Goal: Information Seeking & Learning: Find specific page/section

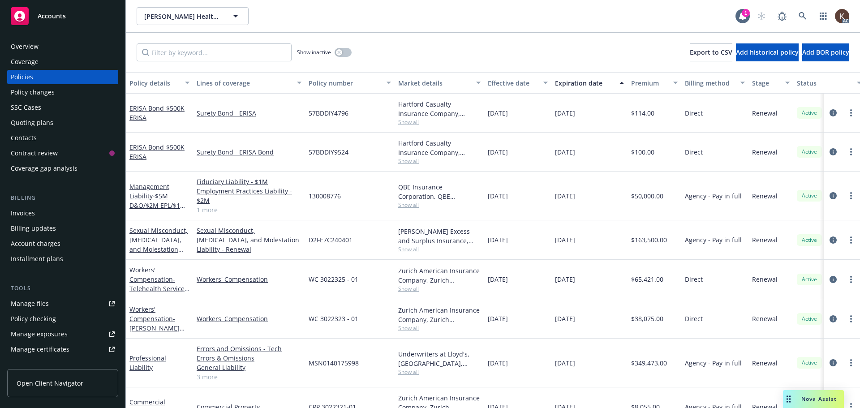
click at [794, 15] on div "AC" at bounding box center [801, 16] width 97 height 18
click at [800, 16] on icon at bounding box center [803, 16] width 8 height 8
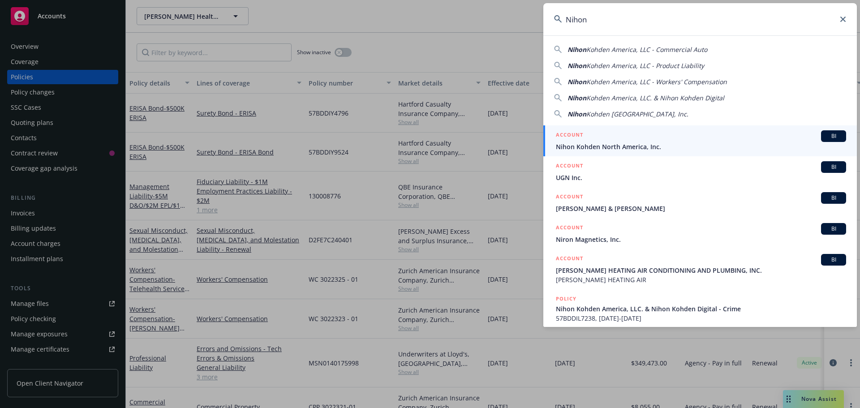
drag, startPoint x: 604, startPoint y: 31, endPoint x: 497, endPoint y: 21, distance: 107.6
click at [497, 21] on div "Nihon Nihon Kohden America, LLC - Commercial Auto Nihon Kohden America, LLC - P…" at bounding box center [430, 204] width 860 height 408
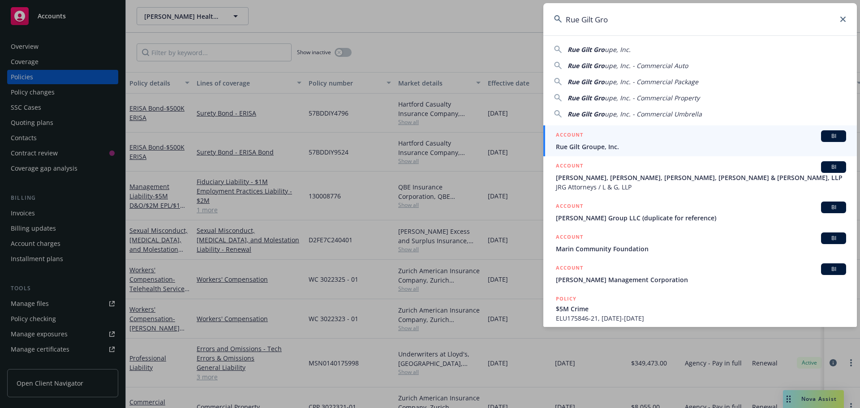
type input "Rue Gilt Gro"
click at [619, 135] on div "ACCOUNT BI" at bounding box center [701, 136] width 290 height 12
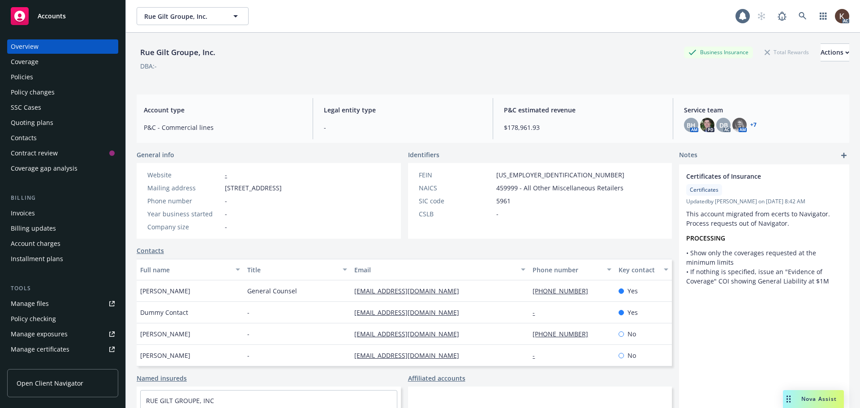
click at [73, 78] on div "Policies" at bounding box center [63, 77] width 104 height 14
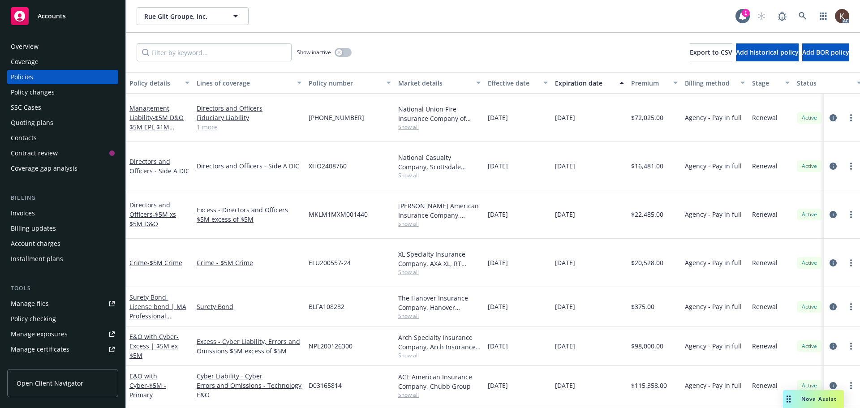
scroll to position [0, 137]
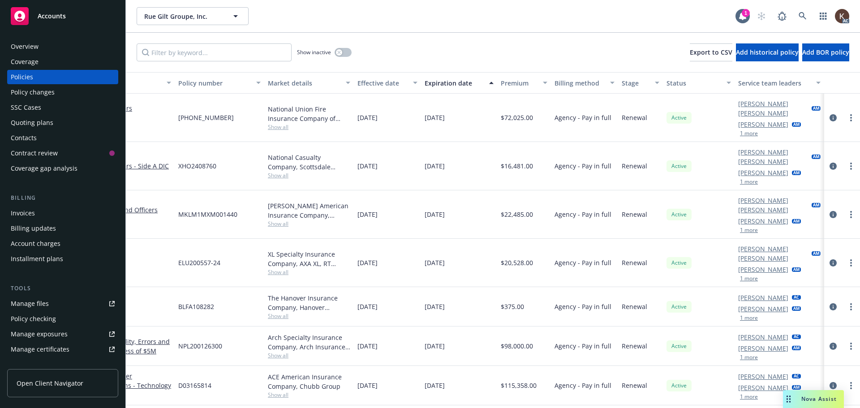
click at [740, 131] on button "1 more" at bounding box center [749, 133] width 18 height 5
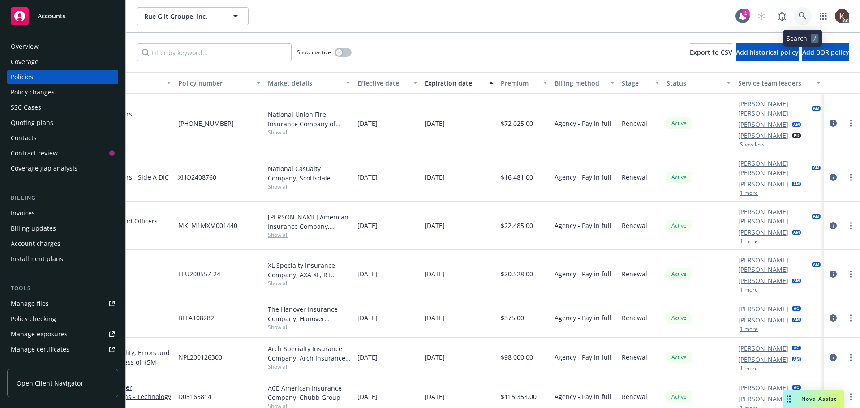
click at [801, 17] on icon at bounding box center [803, 16] width 8 height 8
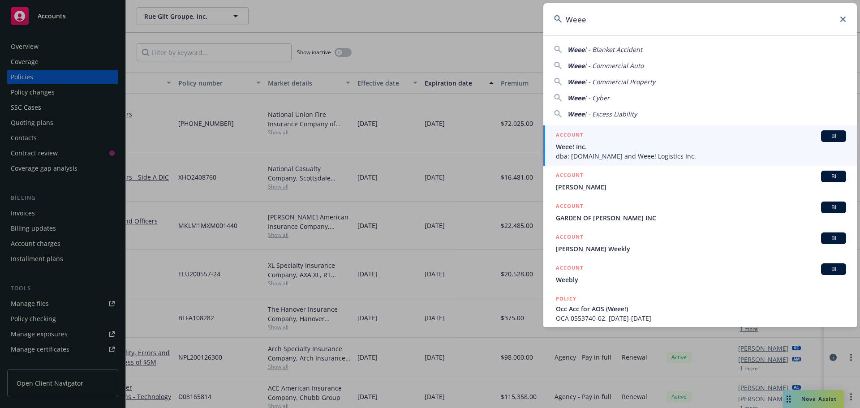
type input "Weee"
click at [633, 132] on div "ACCOUNT BI" at bounding box center [701, 136] width 290 height 12
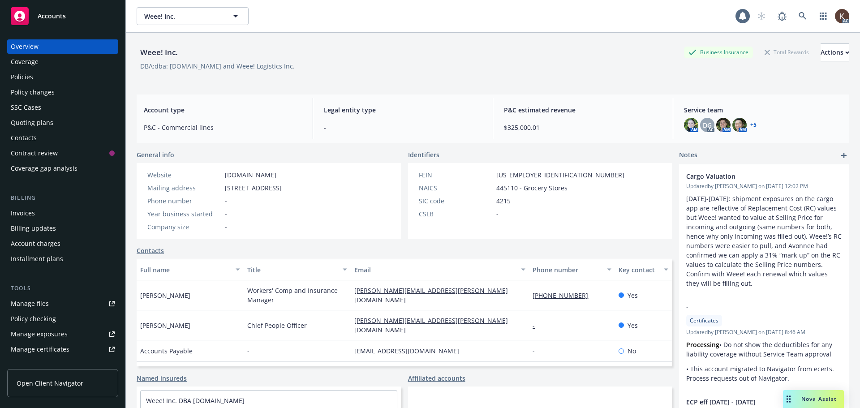
click at [51, 80] on div "Policies" at bounding box center [63, 77] width 104 height 14
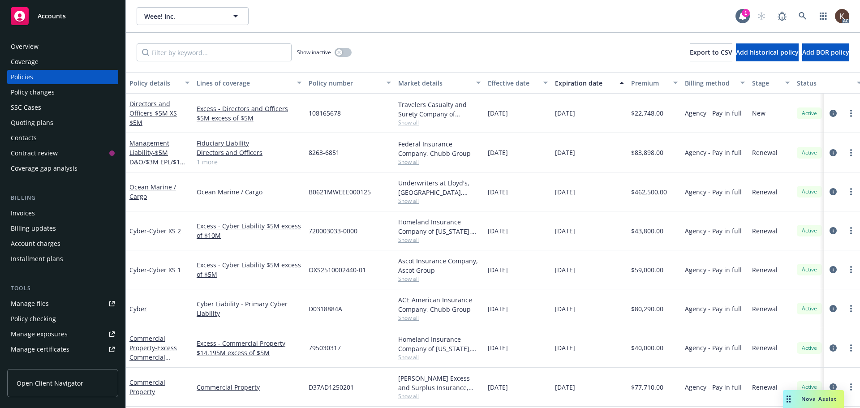
scroll to position [0, 137]
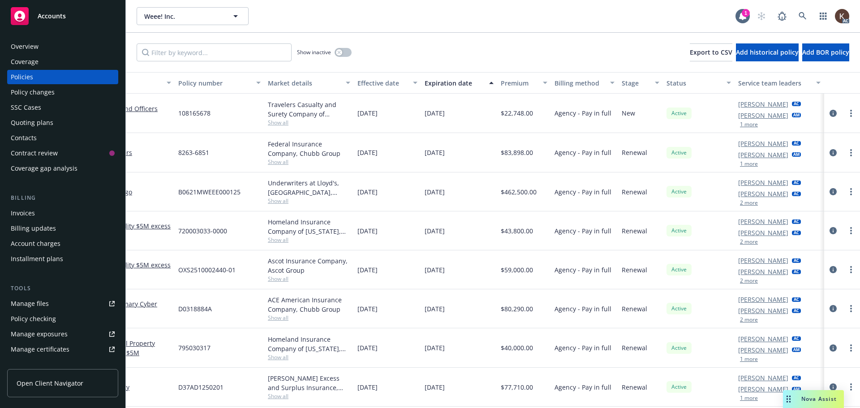
click at [740, 123] on button "1 more" at bounding box center [749, 124] width 18 height 5
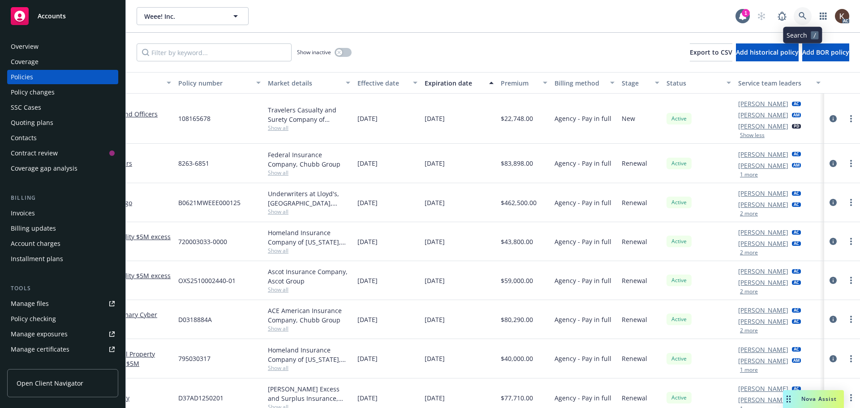
click at [801, 14] on icon at bounding box center [803, 16] width 8 height 8
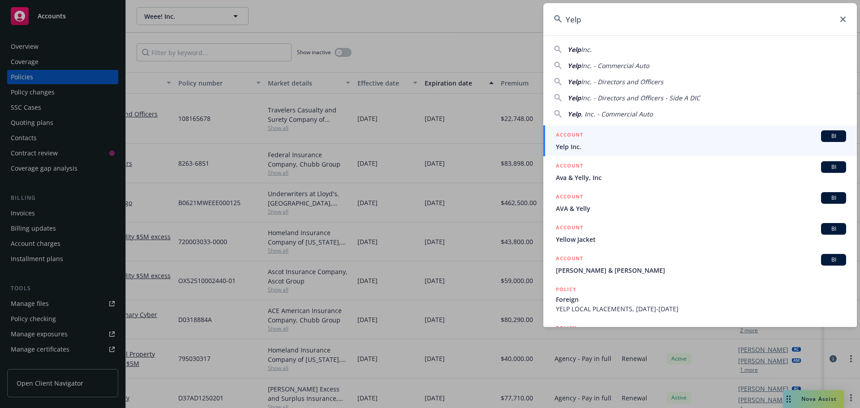
type input "Yelp"
click at [591, 134] on div "ACCOUNT BI" at bounding box center [701, 136] width 290 height 12
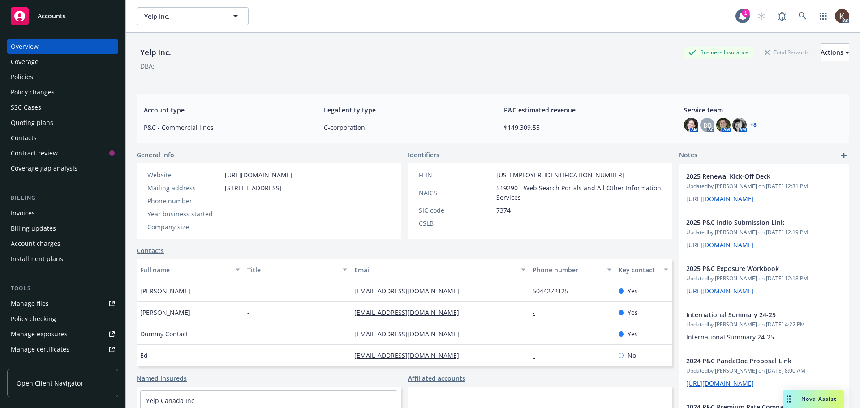
click at [40, 79] on div "Policies" at bounding box center [63, 77] width 104 height 14
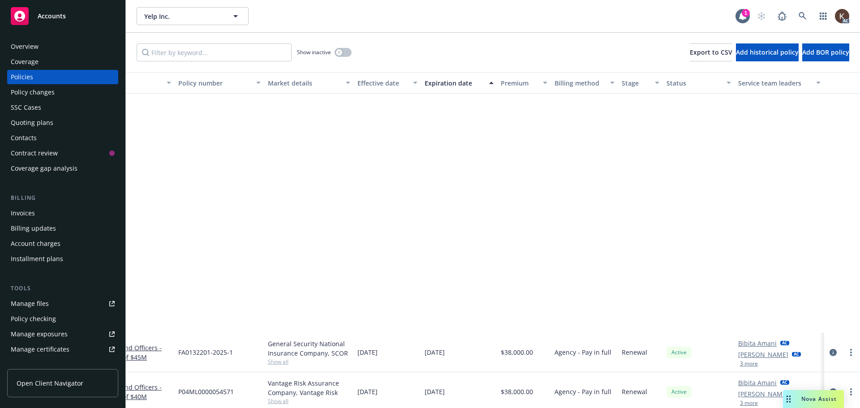
scroll to position [941, 137]
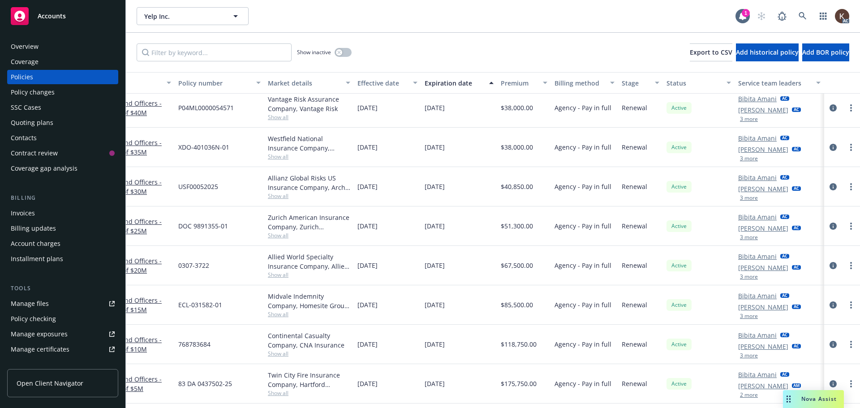
click at [743, 195] on button "3 more" at bounding box center [749, 197] width 18 height 5
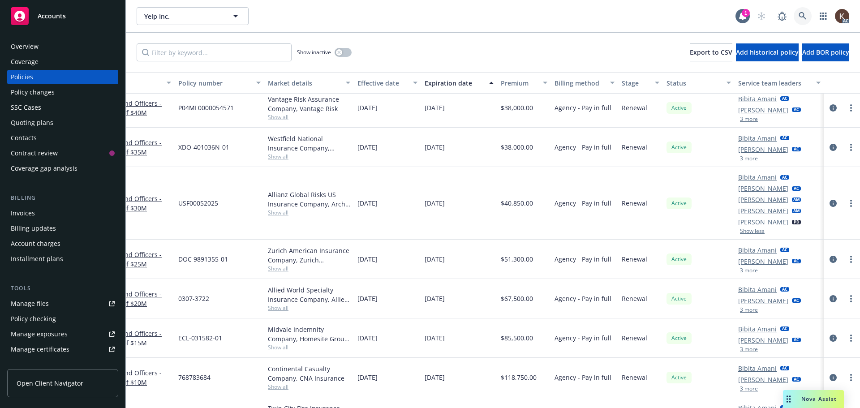
click at [795, 13] on link at bounding box center [803, 16] width 18 height 18
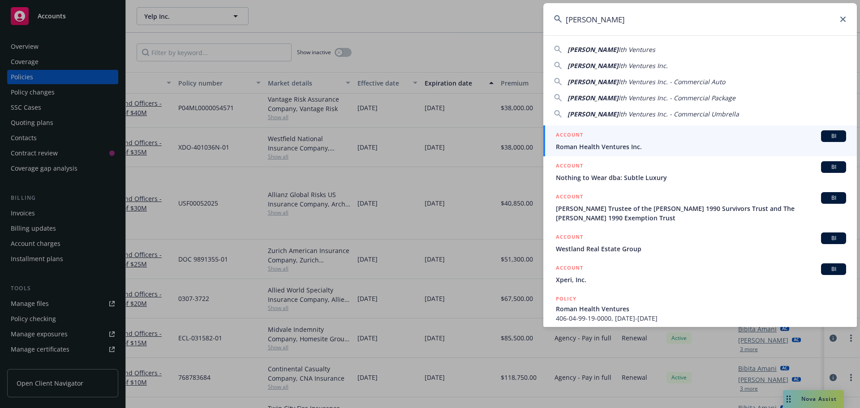
type input "[PERSON_NAME]"
click at [627, 143] on span "Roman Health Ventures Inc." at bounding box center [701, 146] width 290 height 9
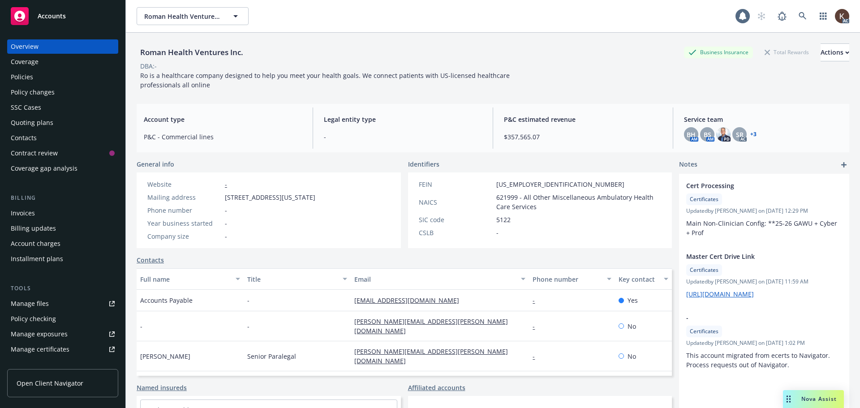
click at [64, 74] on div "Policies" at bounding box center [63, 77] width 104 height 14
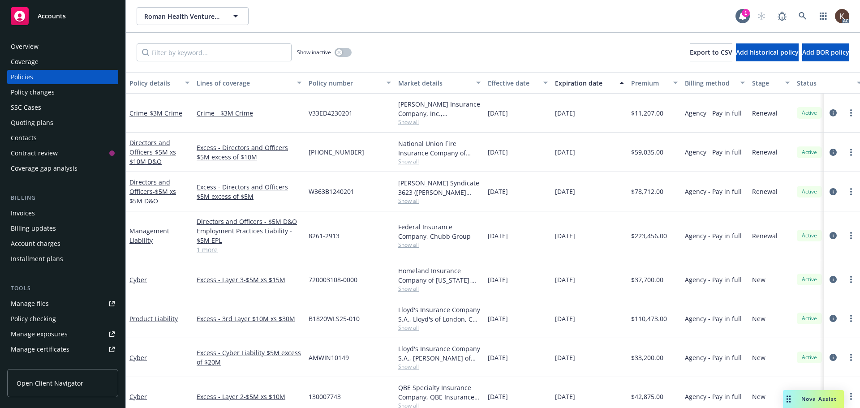
scroll to position [0, 137]
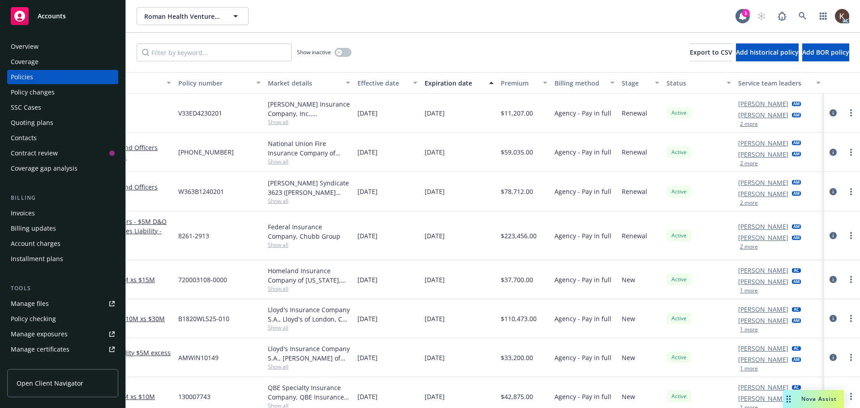
click at [744, 125] on button "2 more" at bounding box center [749, 123] width 18 height 5
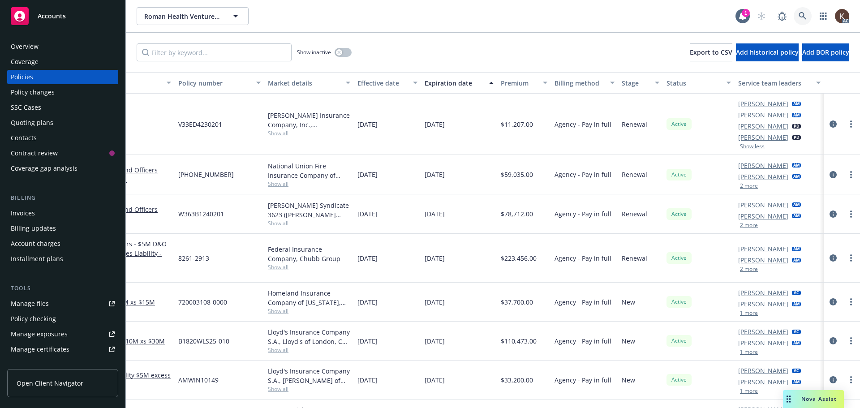
click at [809, 16] on link at bounding box center [803, 16] width 18 height 18
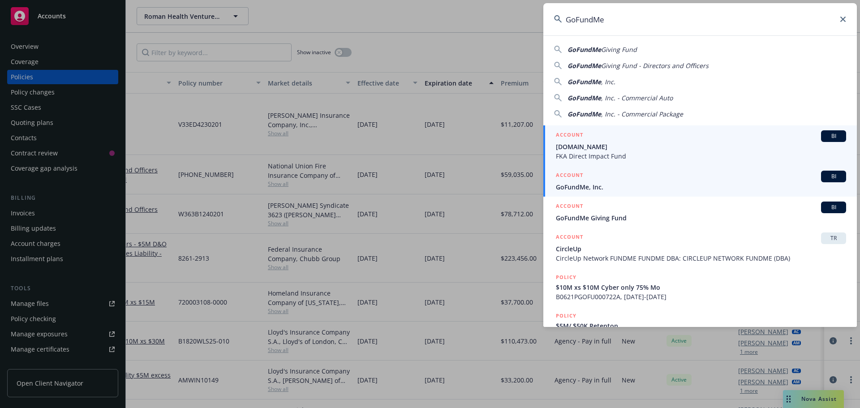
type input "GoFundMe"
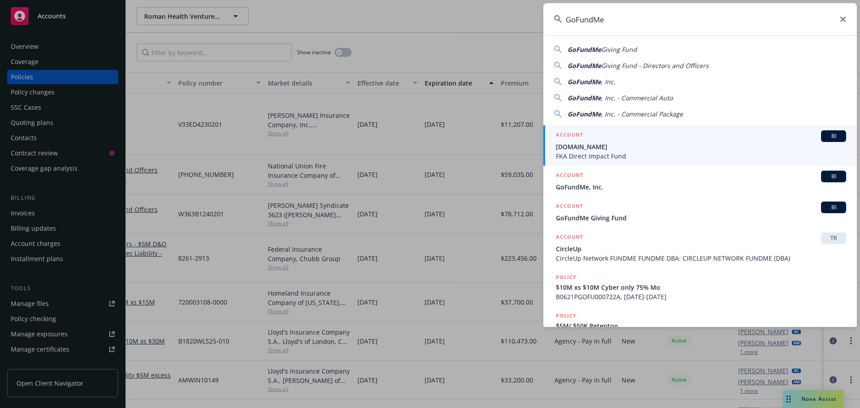
drag, startPoint x: 582, startPoint y: 186, endPoint x: 577, endPoint y: 186, distance: 5.0
click at [582, 186] on span "GoFundMe, Inc." at bounding box center [701, 186] width 290 height 9
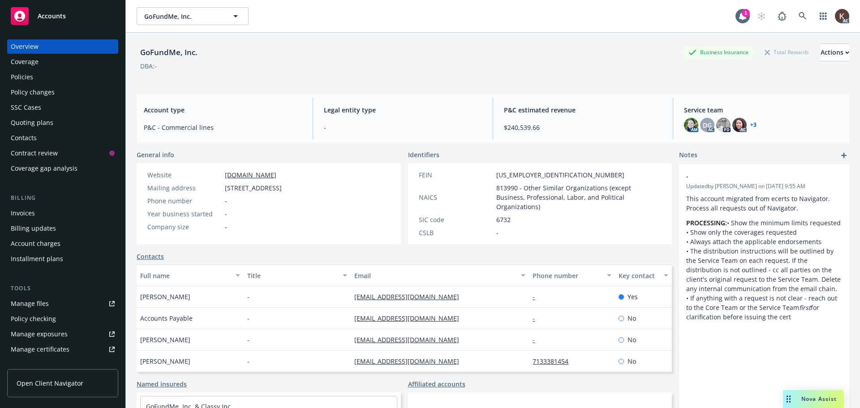
click at [75, 77] on div "Policies" at bounding box center [63, 77] width 104 height 14
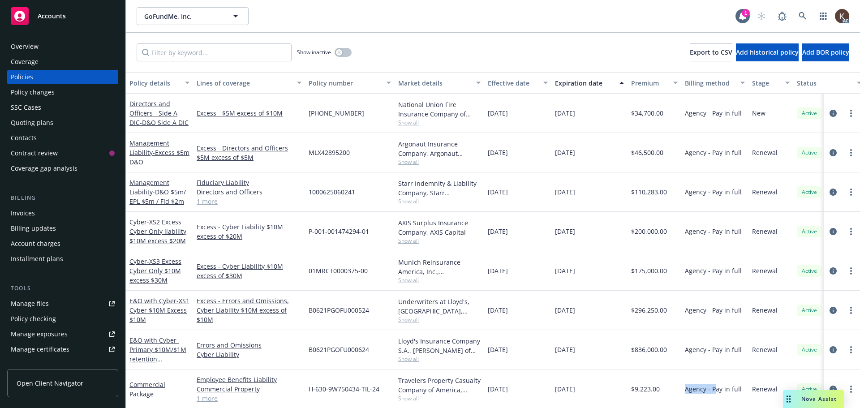
scroll to position [17, 0]
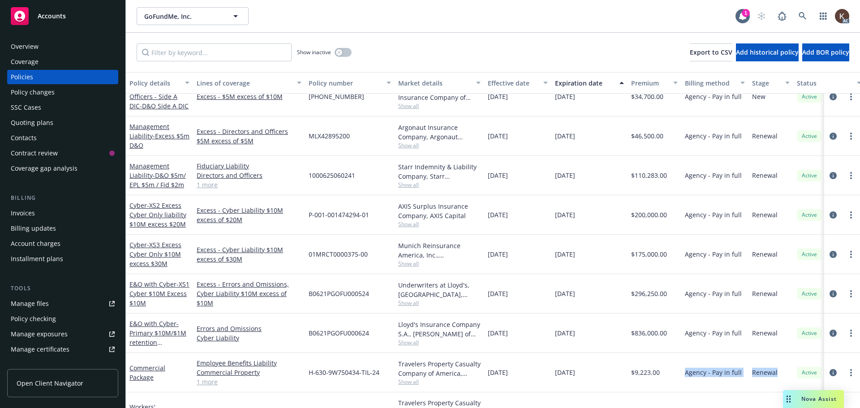
drag, startPoint x: 675, startPoint y: 400, endPoint x: 783, endPoint y: 385, distance: 109.0
click at [783, 385] on div "Commercial Package Employee Benefits Liability Commercial Property General Liab…" at bounding box center [558, 372] width 865 height 39
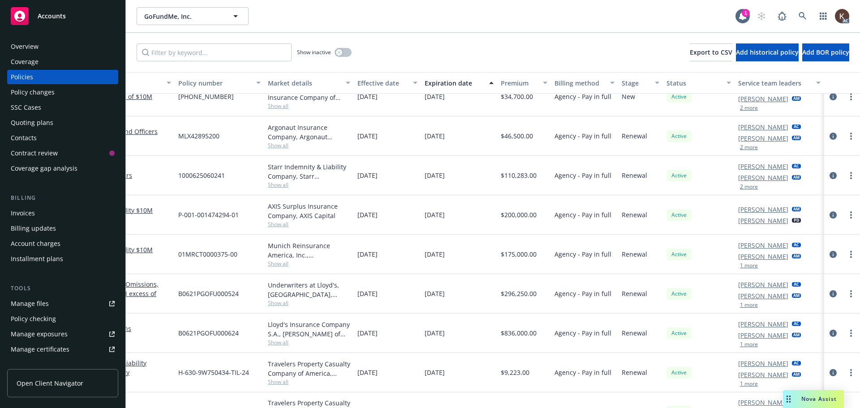
click at [739, 190] on div "[PERSON_NAME] AC [PERSON_NAME] AM 2 more" at bounding box center [780, 175] width 90 height 39
click at [740, 188] on button "2 more" at bounding box center [749, 186] width 18 height 5
click at [800, 18] on link at bounding box center [803, 16] width 18 height 18
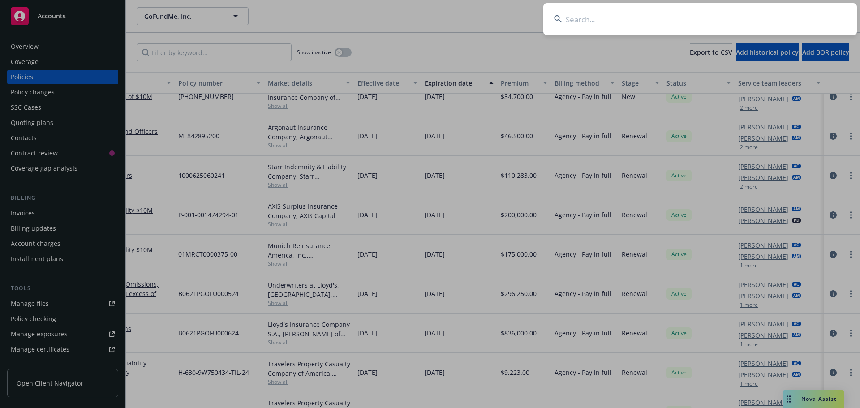
type input "o"
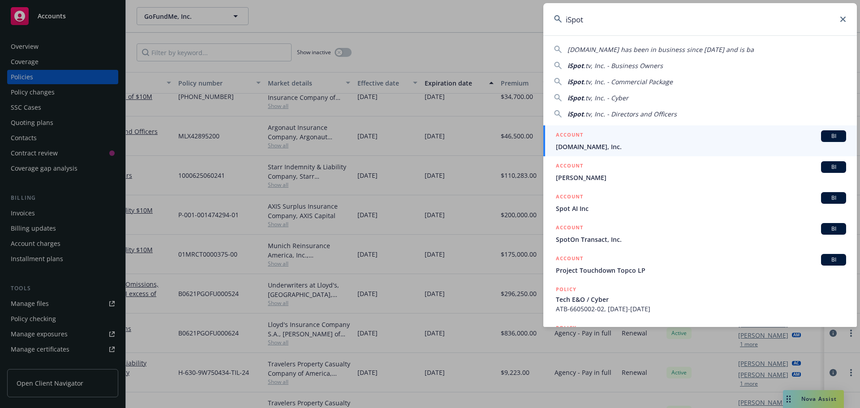
type input "iSpot"
click at [580, 143] on span "[DOMAIN_NAME], Inc." at bounding box center [701, 146] width 290 height 9
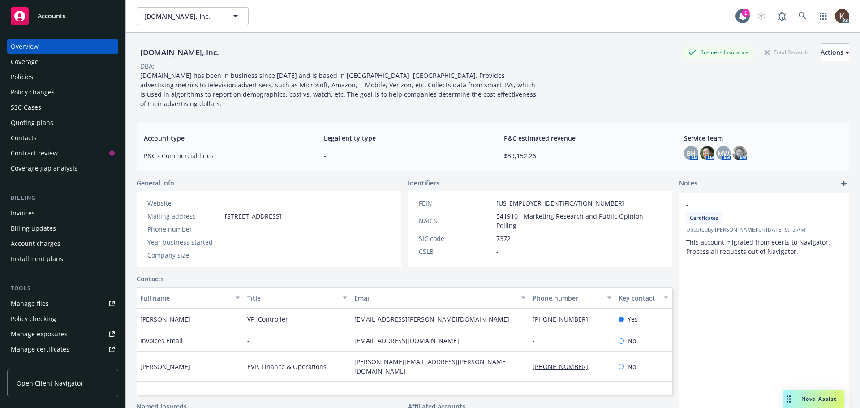
click at [57, 75] on div "Policies" at bounding box center [63, 77] width 104 height 14
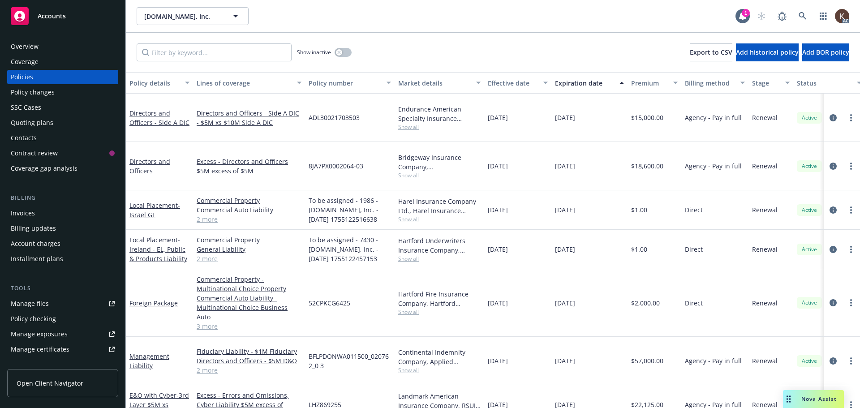
scroll to position [0, 137]
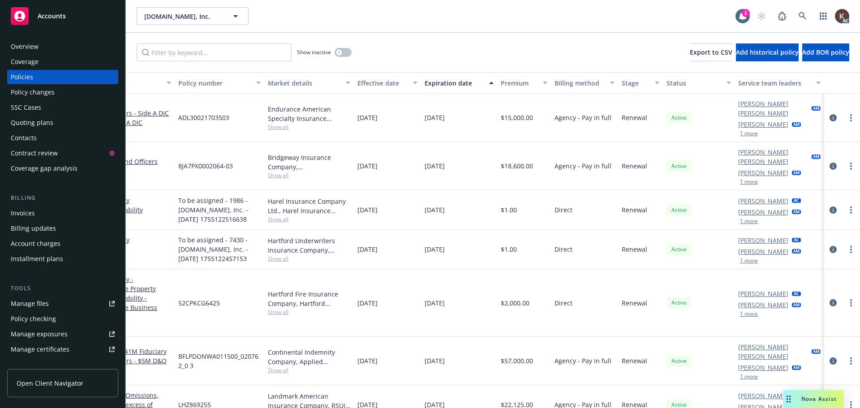
click at [746, 131] on button "1 more" at bounding box center [749, 133] width 18 height 5
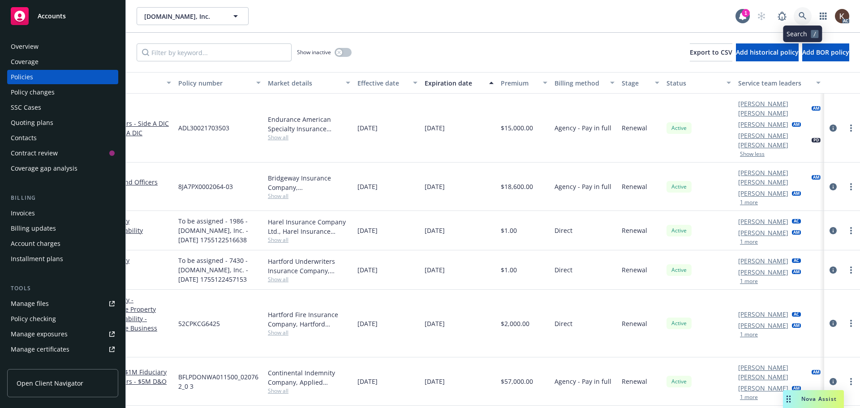
click at [805, 15] on icon at bounding box center [803, 16] width 8 height 8
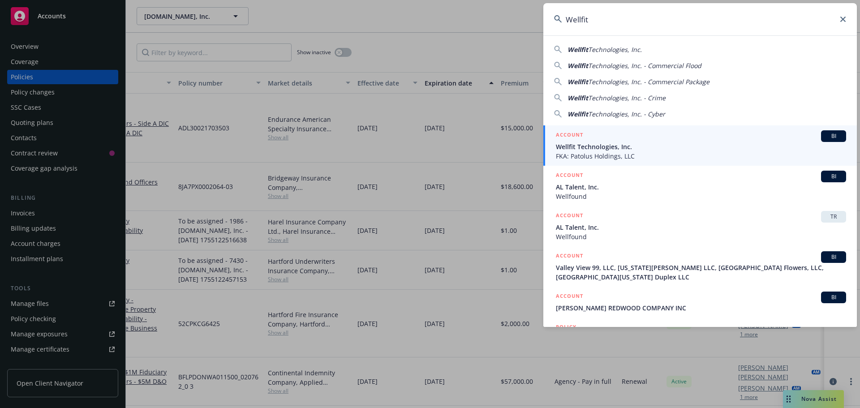
type input "Wellfit"
click at [603, 153] on span "FKA: Patolus Holdings, LLC" at bounding box center [701, 155] width 290 height 9
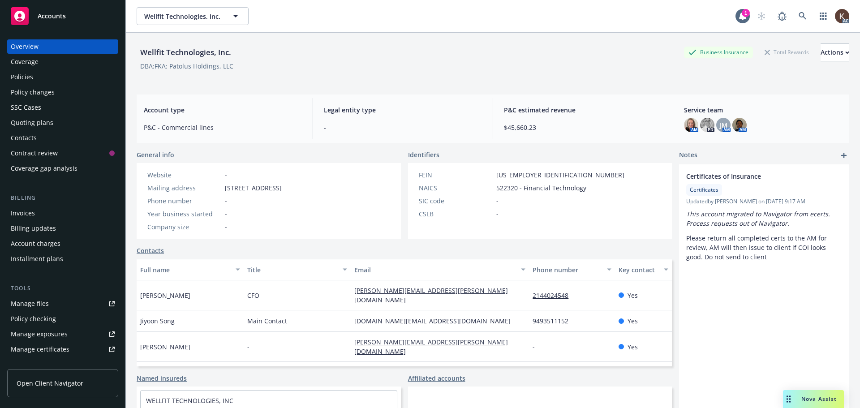
click at [41, 73] on div "Policies" at bounding box center [63, 77] width 104 height 14
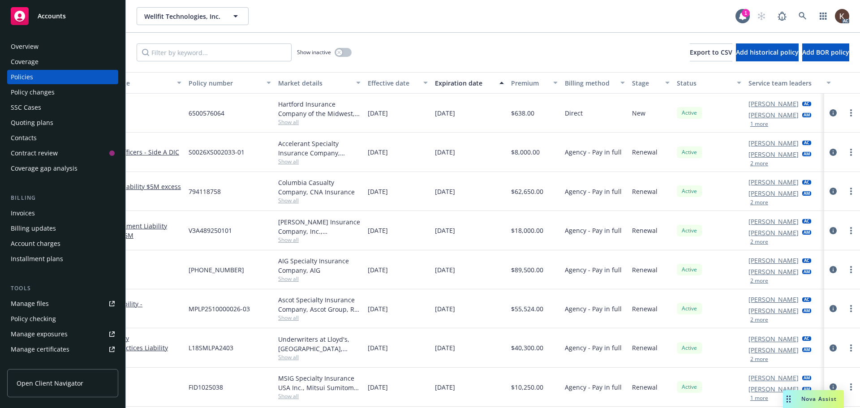
scroll to position [0, 123]
click at [762, 164] on button "2 more" at bounding box center [757, 163] width 18 height 5
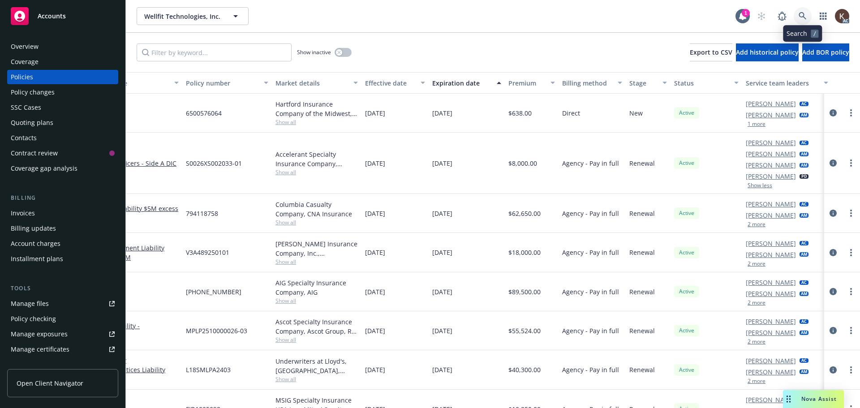
click at [799, 19] on icon at bounding box center [803, 16] width 8 height 8
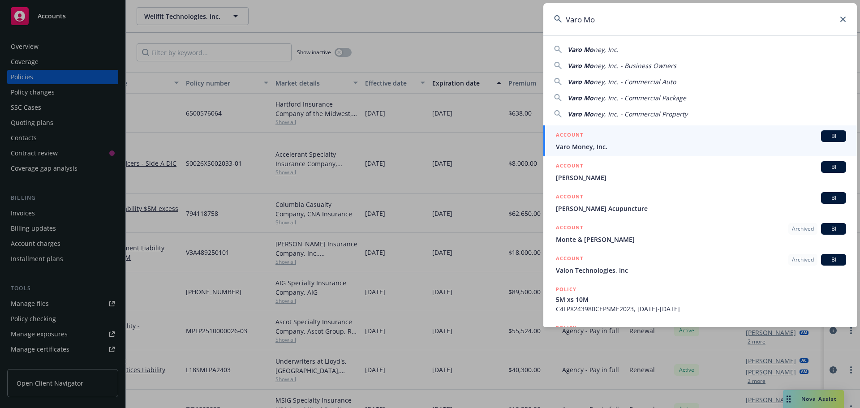
type input "Varo Mo"
click at [586, 146] on span "Varo Money, Inc." at bounding box center [701, 146] width 290 height 9
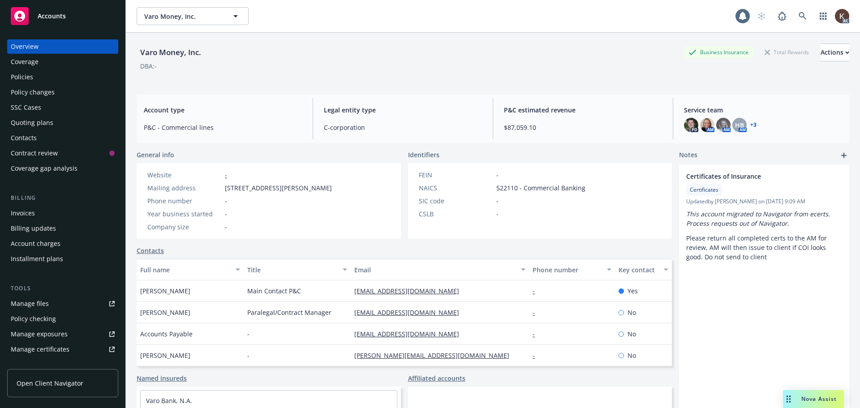
click at [54, 69] on div "Overview Coverage Policies Policy changes SSC Cases Quoting plans Contacts Cont…" at bounding box center [62, 107] width 111 height 136
click at [51, 72] on div "Policies" at bounding box center [63, 77] width 104 height 14
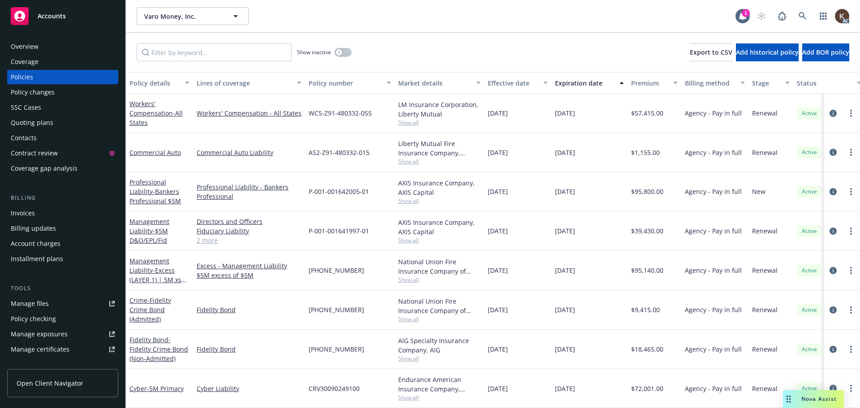
scroll to position [297, 137]
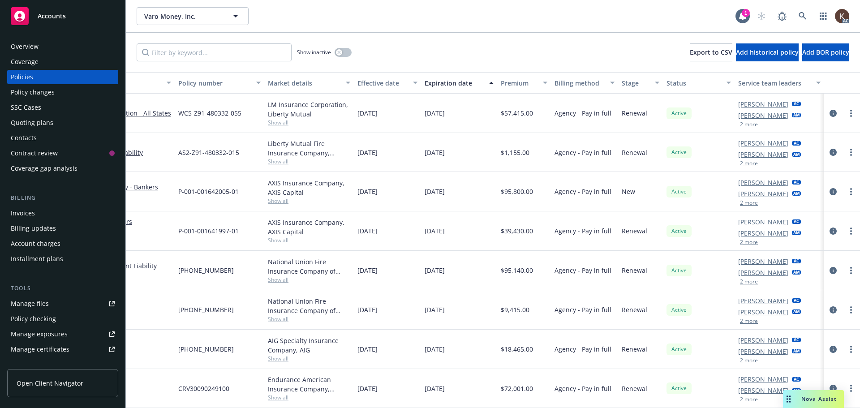
click at [743, 240] on button "2 more" at bounding box center [749, 242] width 18 height 5
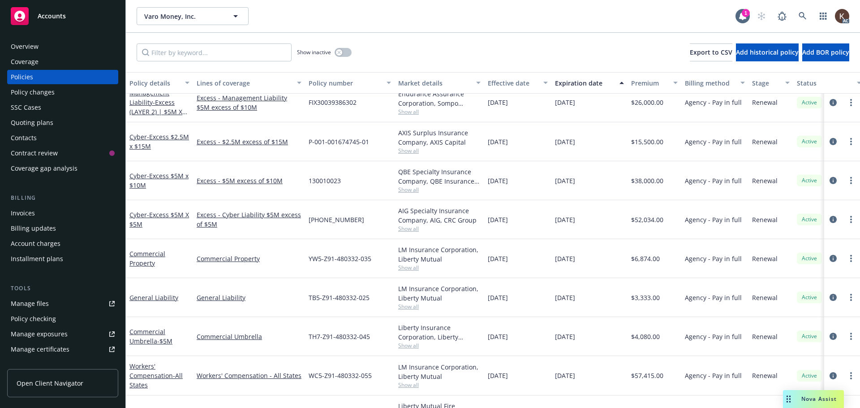
scroll to position [0, 0]
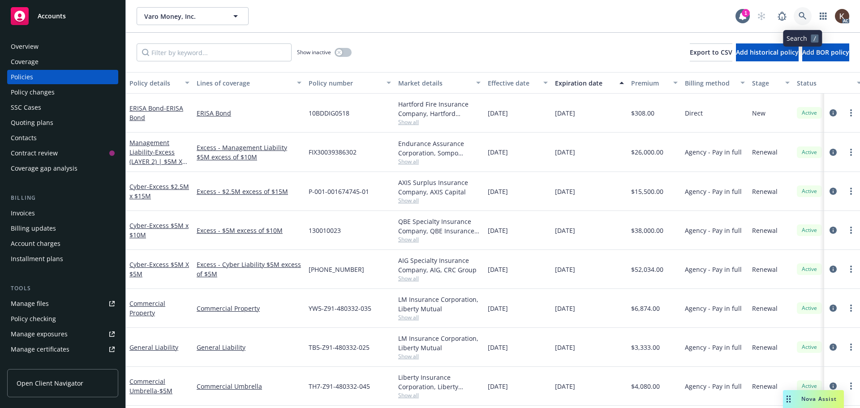
click at [807, 14] on link at bounding box center [803, 16] width 18 height 18
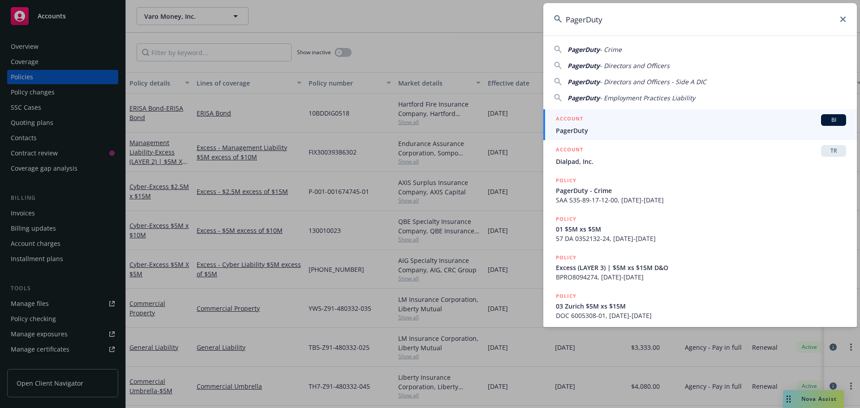
type input "PagerDuty"
click at [614, 127] on span "PagerDuty" at bounding box center [701, 130] width 290 height 9
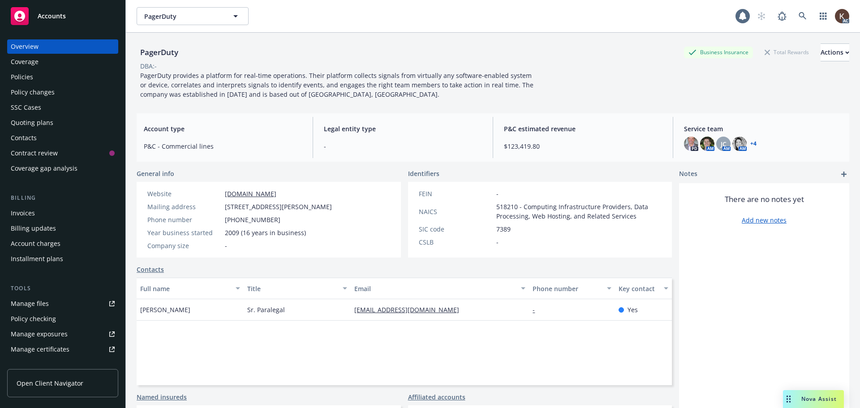
click at [67, 83] on div "Policies" at bounding box center [63, 77] width 104 height 14
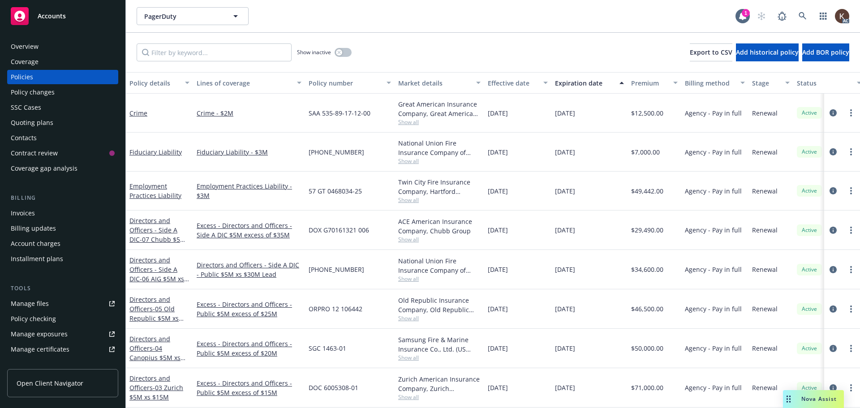
scroll to position [0, 137]
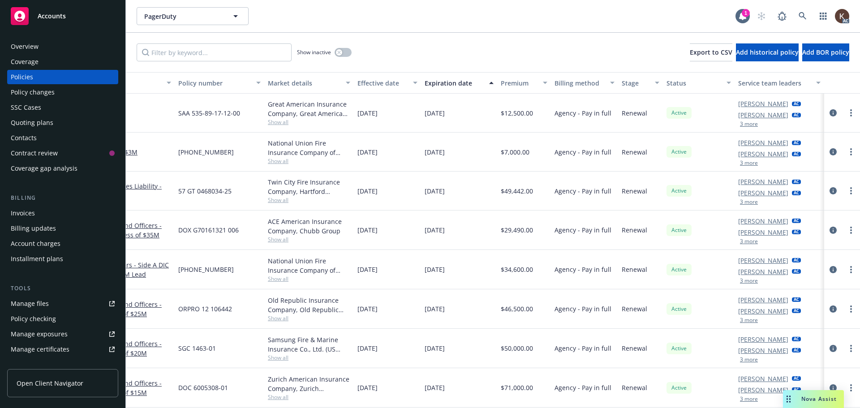
click at [749, 203] on button "3 more" at bounding box center [749, 201] width 18 height 5
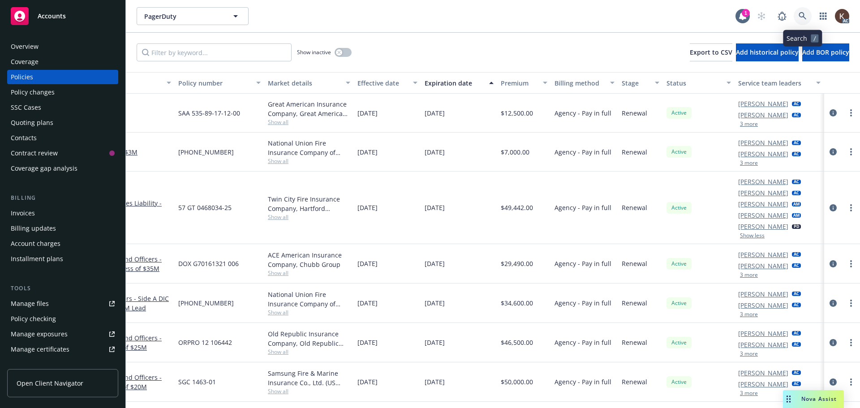
click at [807, 18] on link at bounding box center [803, 16] width 18 height 18
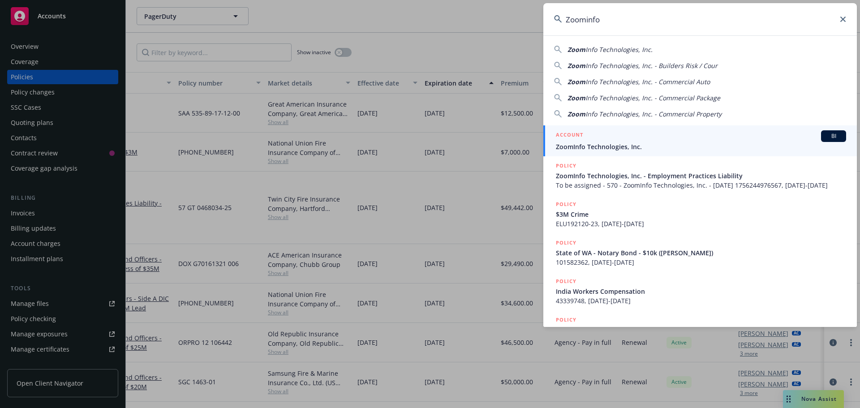
type input "Zoominfo"
click at [622, 151] on span "ZoomInfo Technologies, Inc." at bounding box center [701, 146] width 290 height 9
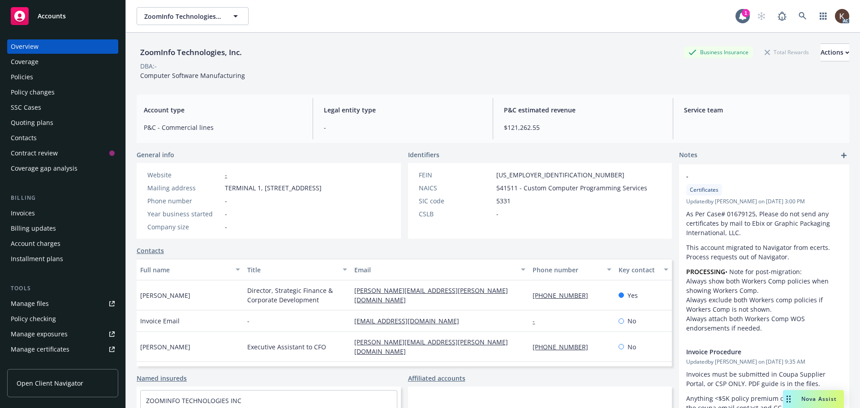
click at [36, 78] on div "Policies" at bounding box center [63, 77] width 104 height 14
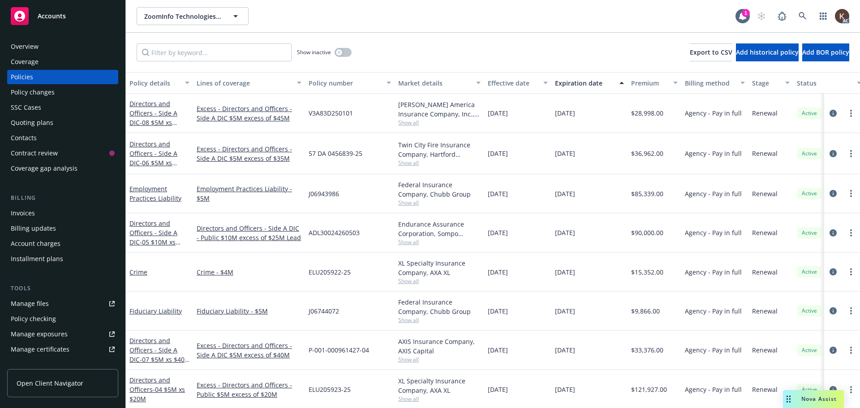
scroll to position [0, 137]
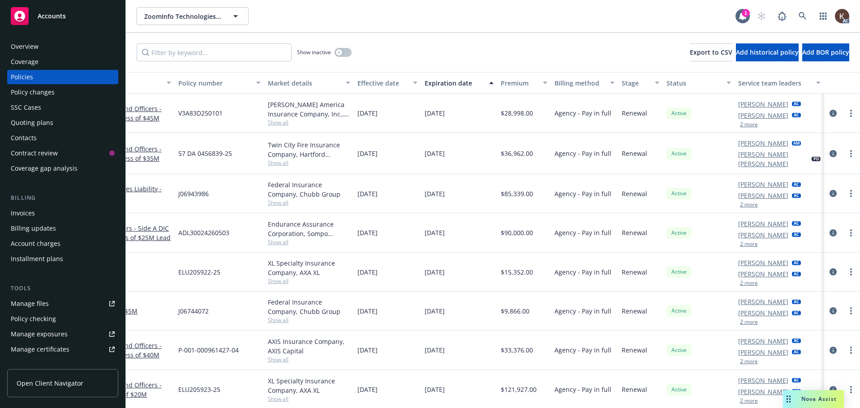
click at [740, 124] on button "2 more" at bounding box center [749, 124] width 18 height 5
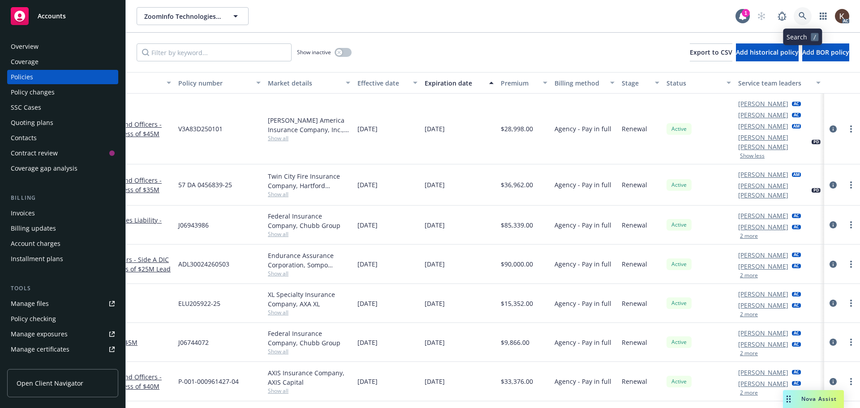
click at [803, 16] on icon at bounding box center [803, 16] width 8 height 8
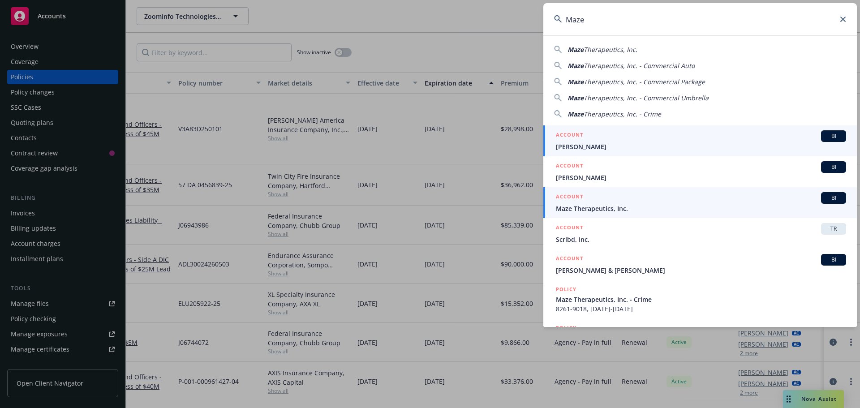
type input "Maze"
click at [625, 210] on span "Maze Therapeutics, Inc." at bounding box center [701, 208] width 290 height 9
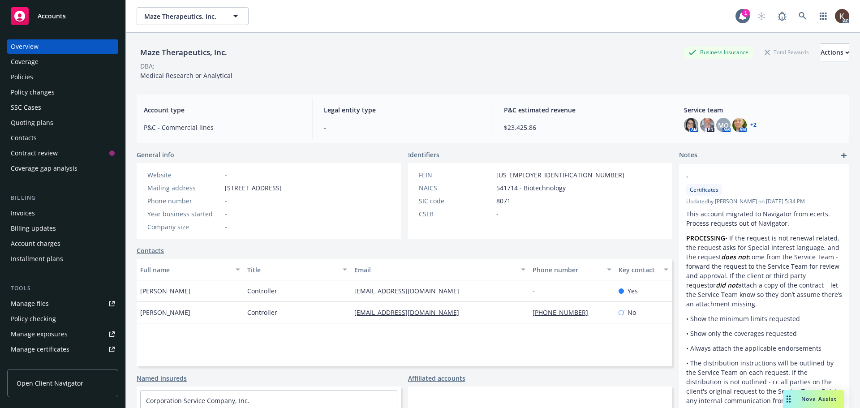
click at [29, 73] on div "Policies" at bounding box center [22, 77] width 22 height 14
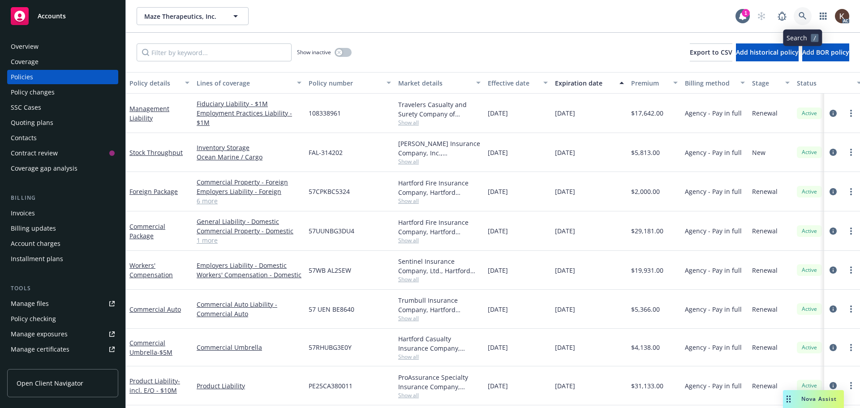
click at [800, 19] on icon at bounding box center [803, 16] width 8 height 8
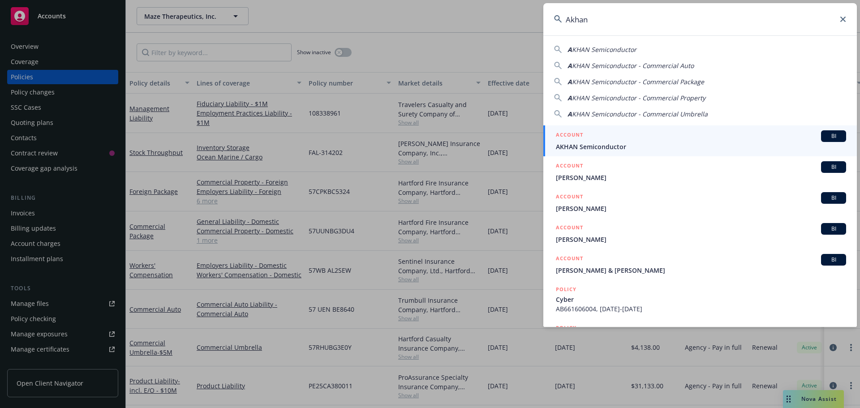
type input "Akhan"
click at [597, 149] on span "AKHAN Semiconductor" at bounding box center [701, 146] width 290 height 9
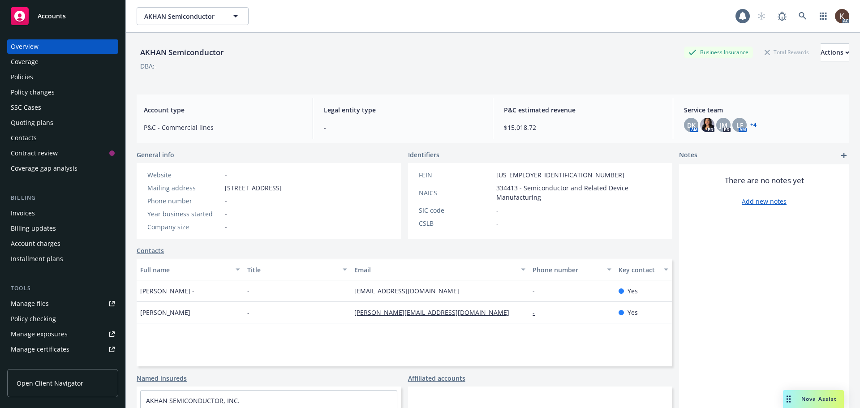
click at [19, 81] on div "Policies" at bounding box center [22, 77] width 22 height 14
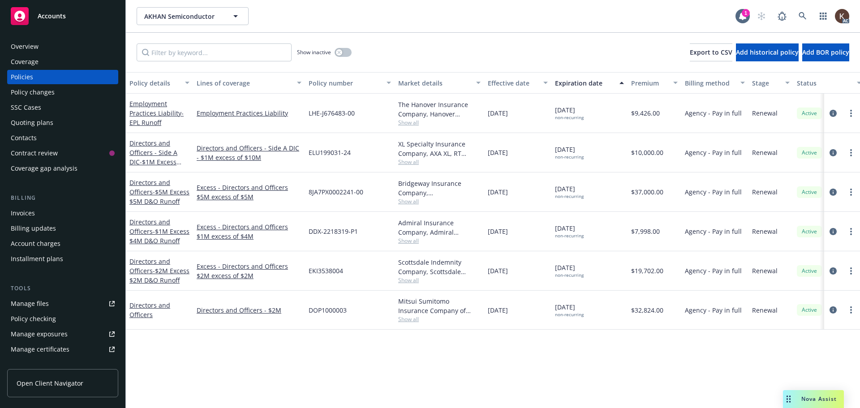
drag, startPoint x: 449, startPoint y: 400, endPoint x: 543, endPoint y: 391, distance: 94.5
click at [543, 391] on div "Policy details Lines of coverage Policy number Market details Effective date Ex…" at bounding box center [493, 240] width 734 height 336
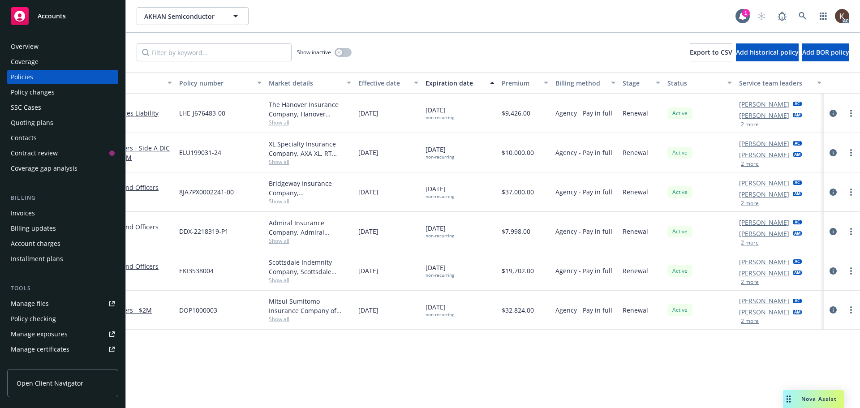
scroll to position [0, 130]
click at [752, 285] on button "2 more" at bounding box center [749, 282] width 18 height 5
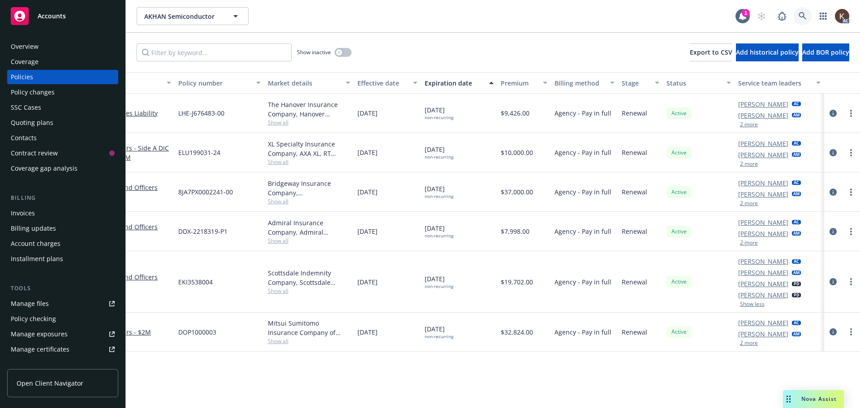
click at [798, 19] on link at bounding box center [803, 16] width 18 height 18
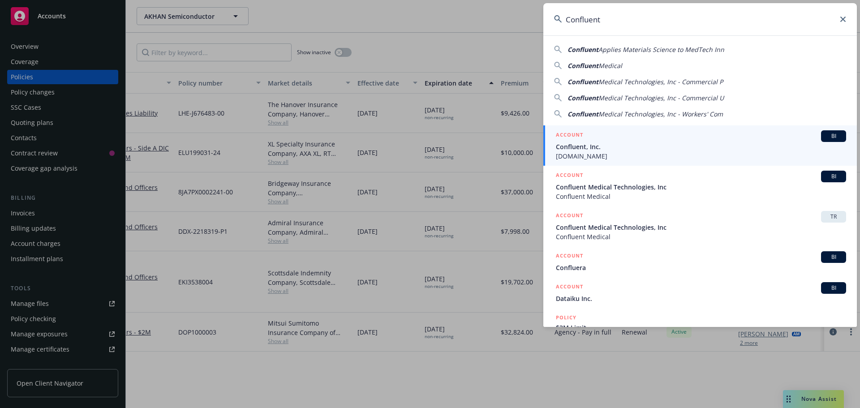
type input "Confluent"
click at [607, 147] on span "Confluent, Inc." at bounding box center [701, 146] width 290 height 9
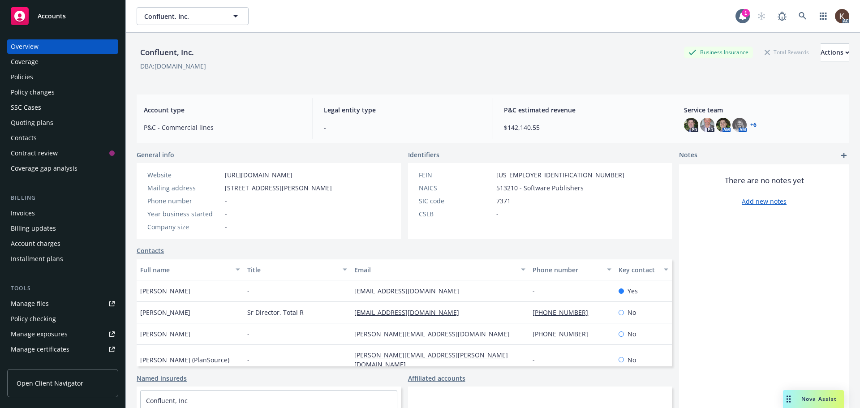
click at [23, 77] on div "Policies" at bounding box center [22, 77] width 22 height 14
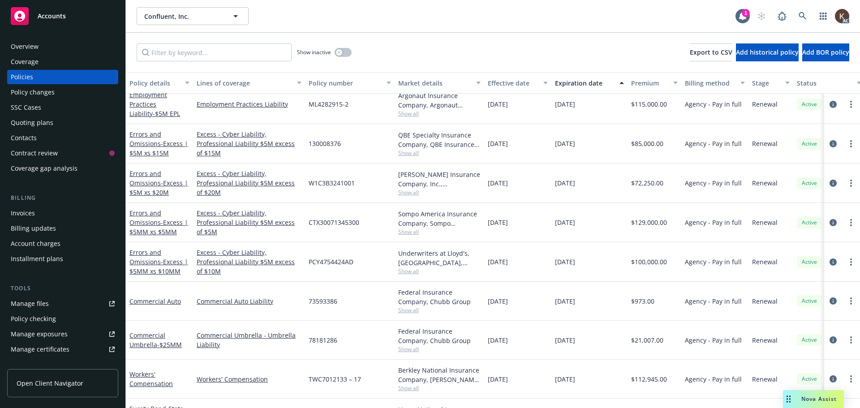
scroll to position [862, 0]
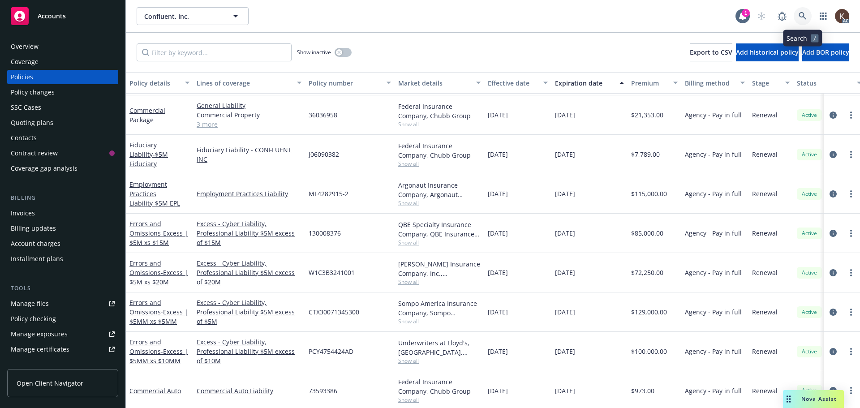
click at [803, 22] on link at bounding box center [803, 16] width 18 height 18
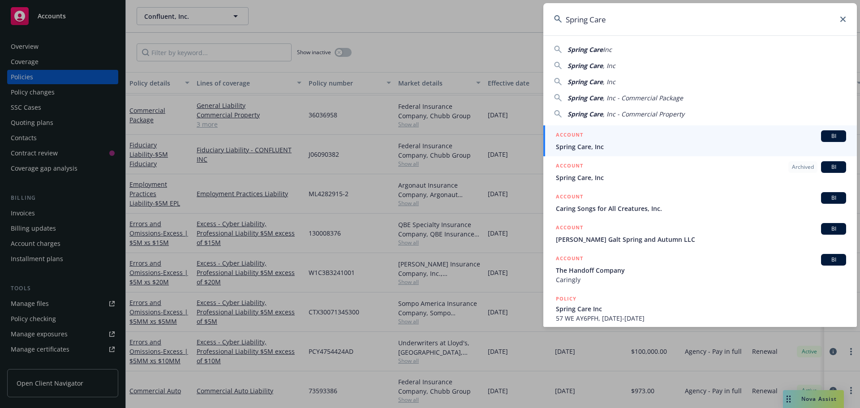
type input "Spring Care"
click at [588, 147] on span "Spring Care, Inc" at bounding box center [701, 146] width 290 height 9
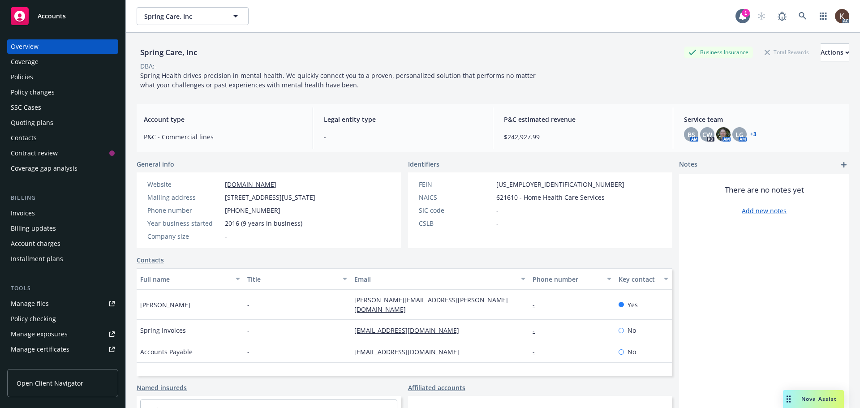
click at [28, 78] on div "Policies" at bounding box center [22, 77] width 22 height 14
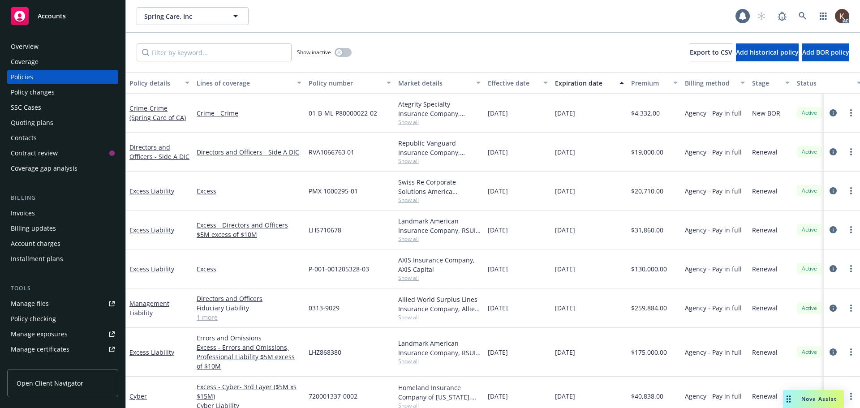
scroll to position [134, 0]
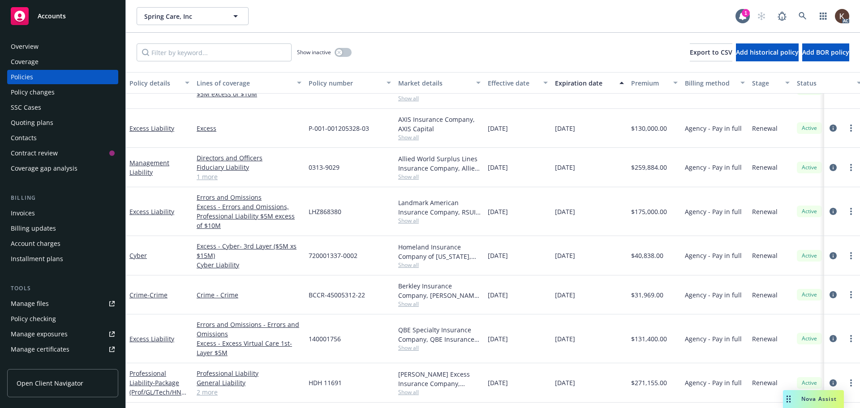
click at [202, 180] on link "1 more" at bounding box center [249, 176] width 105 height 9
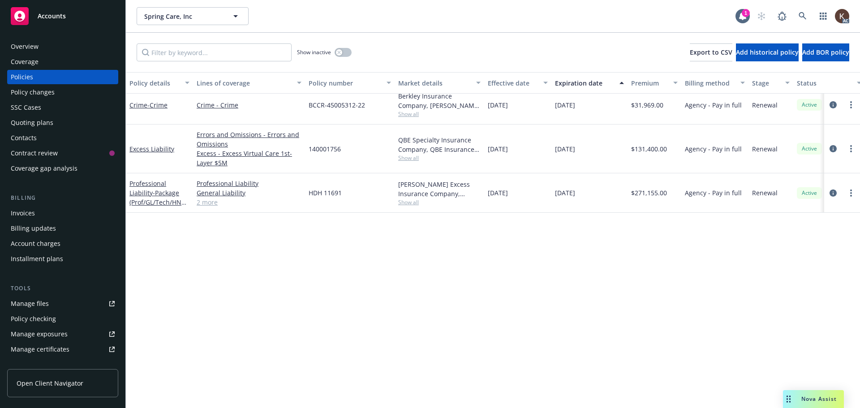
scroll to position [0, 0]
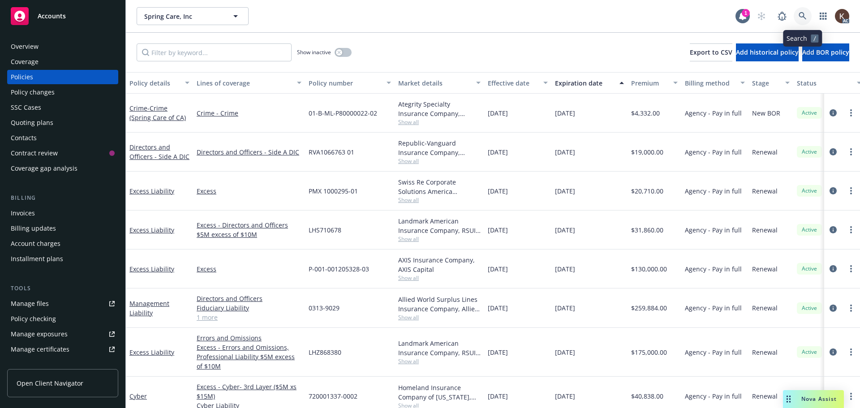
click at [810, 15] on link at bounding box center [803, 16] width 18 height 18
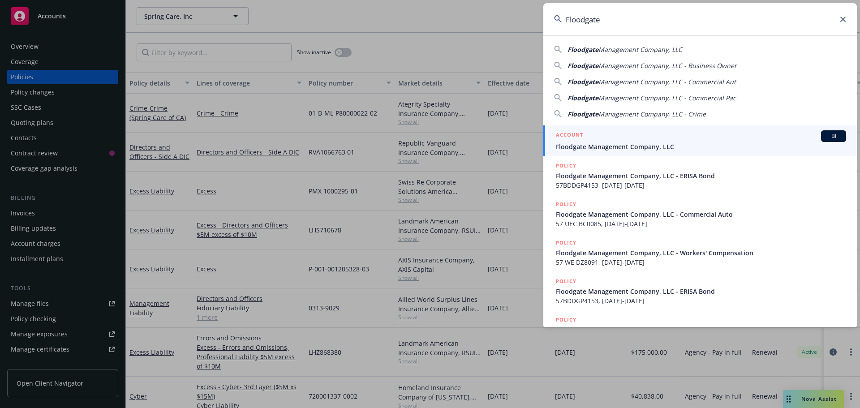
type input "Floodgate"
click at [620, 137] on div "ACCOUNT BI" at bounding box center [701, 136] width 290 height 12
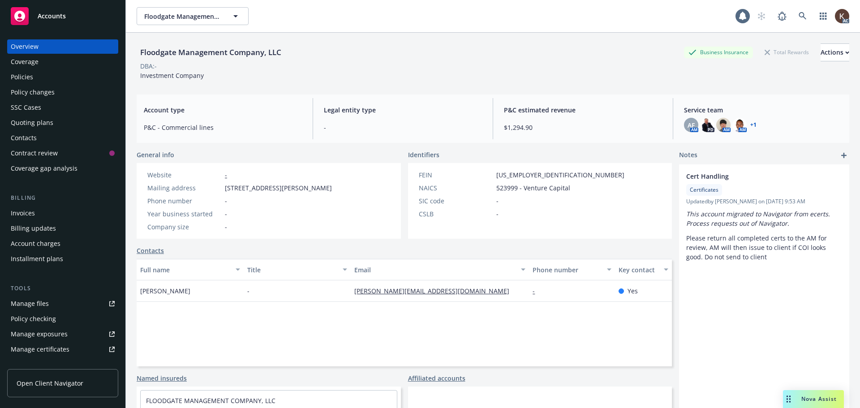
click at [14, 82] on div "Policies" at bounding box center [22, 77] width 22 height 14
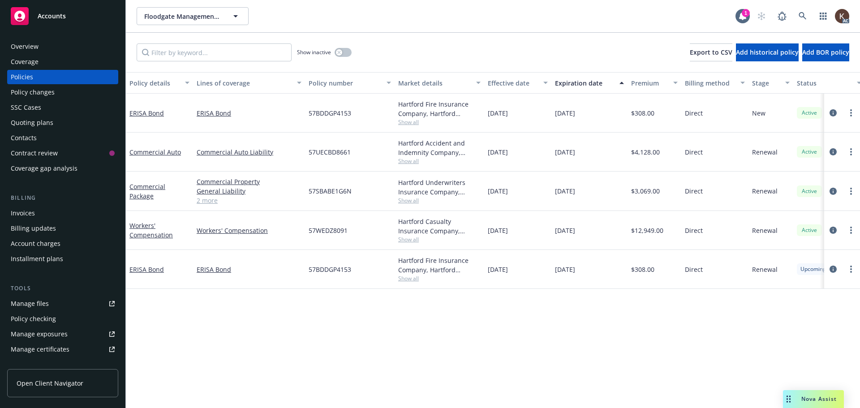
click at [338, 57] on div "Show inactive" at bounding box center [324, 52] width 55 height 18
click at [340, 51] on icon "button" at bounding box center [339, 53] width 4 height 4
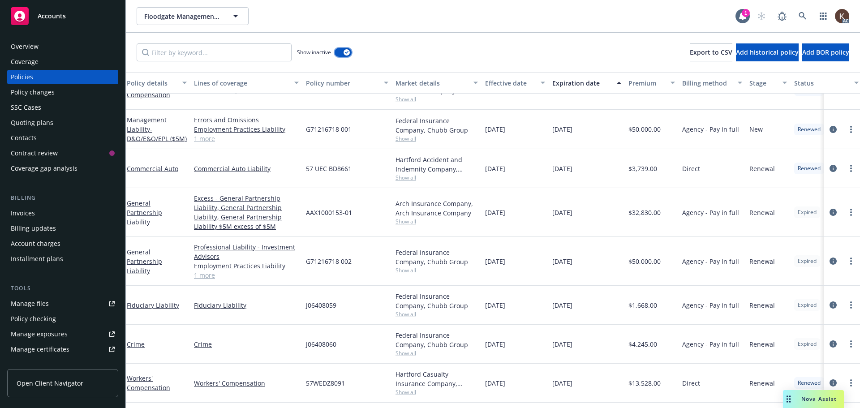
scroll to position [420, 137]
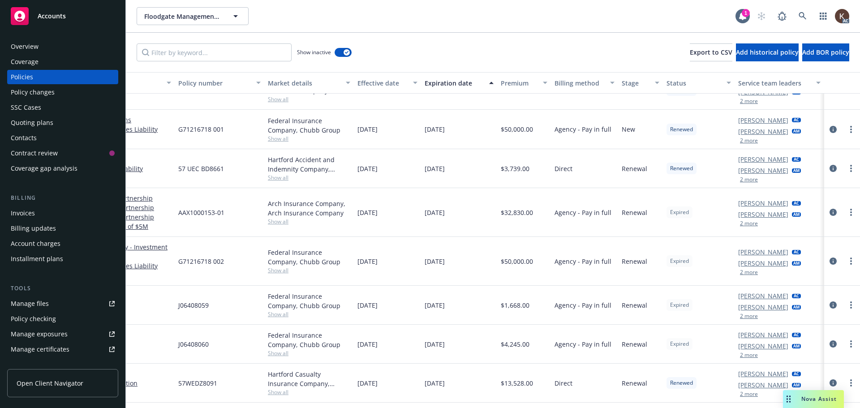
click at [748, 275] on button "2 more" at bounding box center [749, 272] width 18 height 5
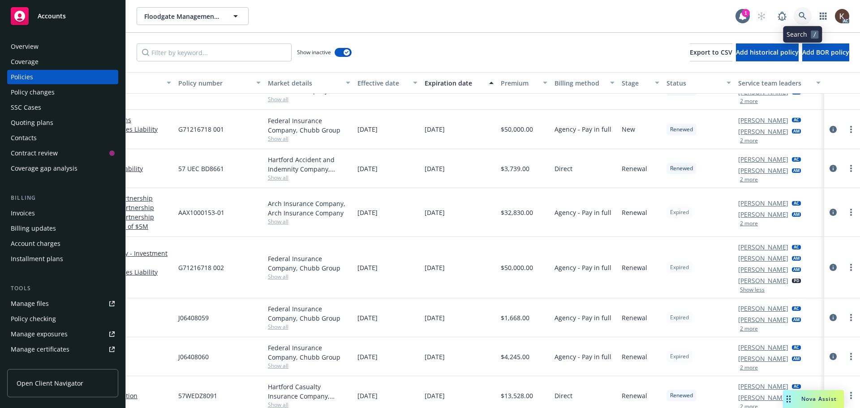
click at [803, 10] on link at bounding box center [803, 16] width 18 height 18
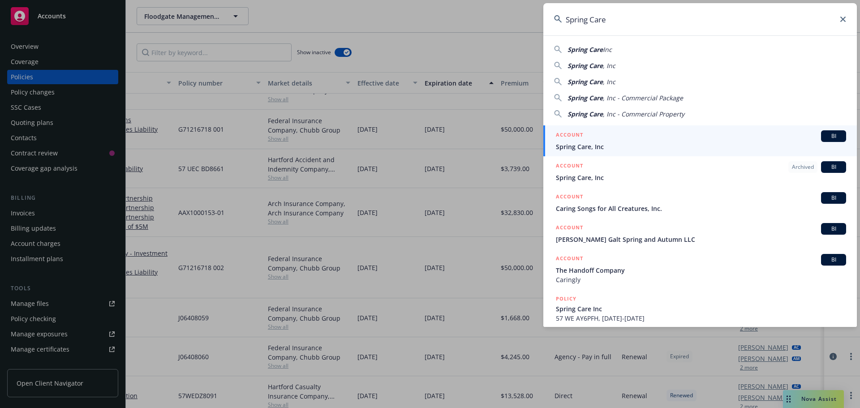
type input "Spring Care"
click at [652, 143] on span "Spring Care, Inc" at bounding box center [701, 146] width 290 height 9
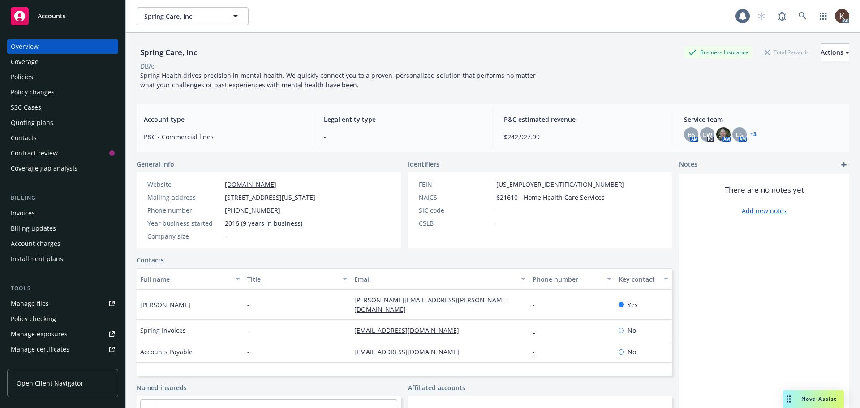
click at [42, 73] on div "Policies" at bounding box center [63, 77] width 104 height 14
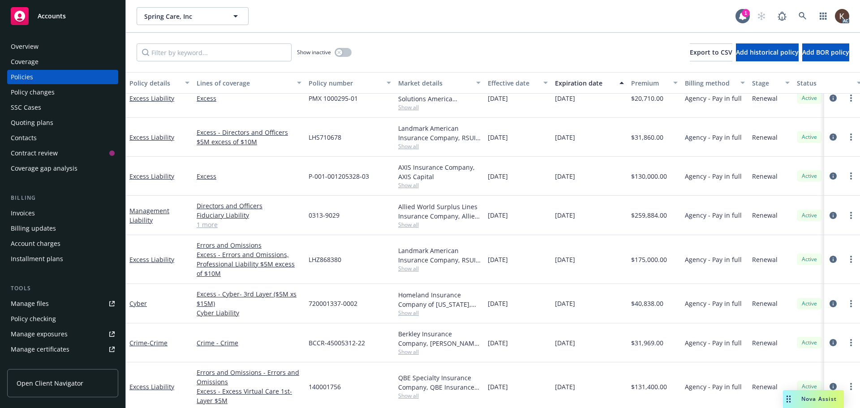
scroll to position [90, 137]
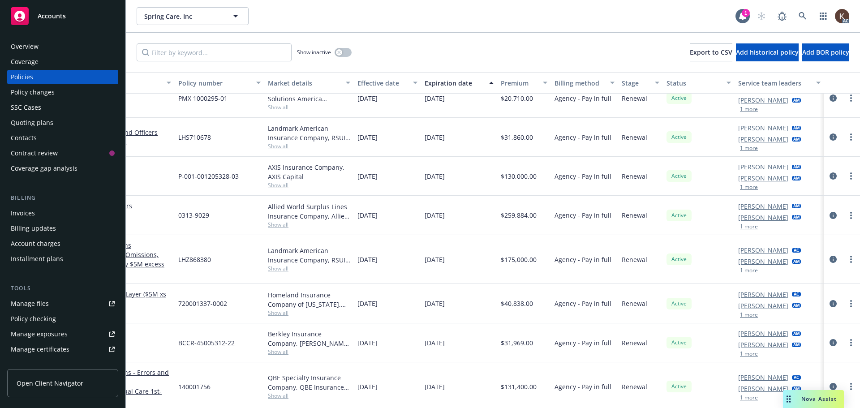
click at [740, 224] on button "1 more" at bounding box center [749, 226] width 18 height 5
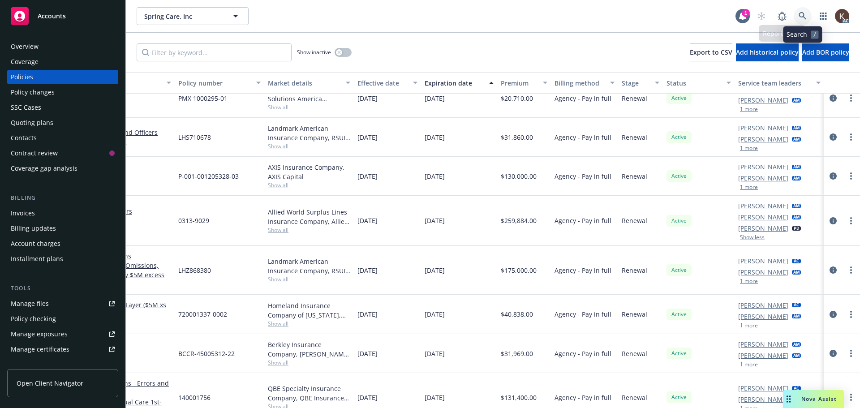
click at [808, 16] on link at bounding box center [803, 16] width 18 height 18
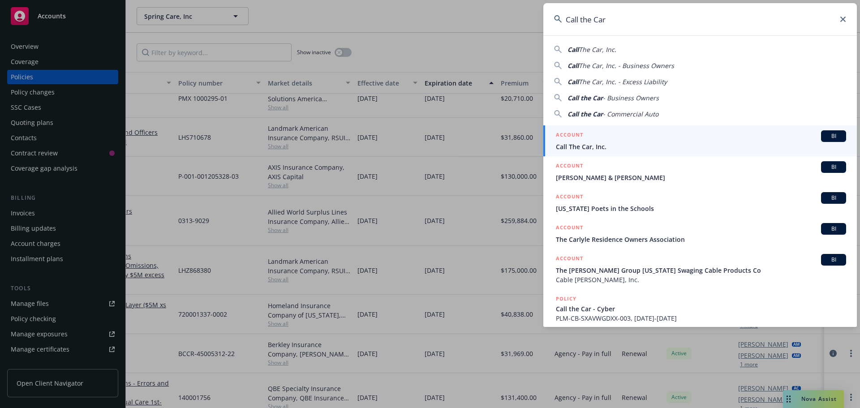
type input "Call the Car"
click at [637, 140] on div "ACCOUNT BI" at bounding box center [701, 136] width 290 height 12
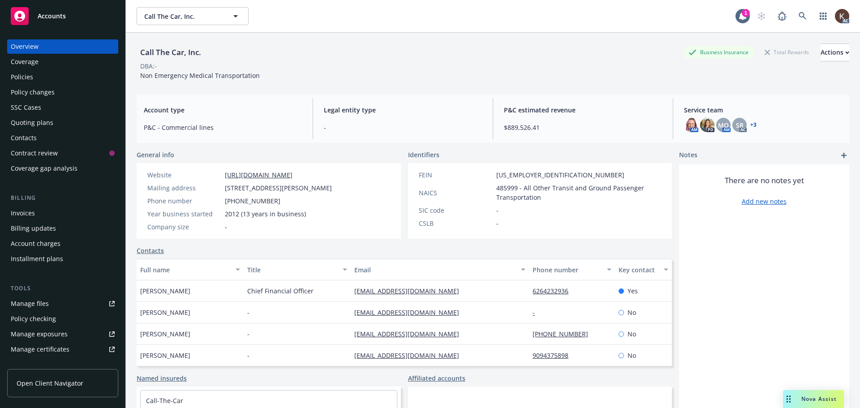
click at [24, 77] on div "Policies" at bounding box center [22, 77] width 22 height 14
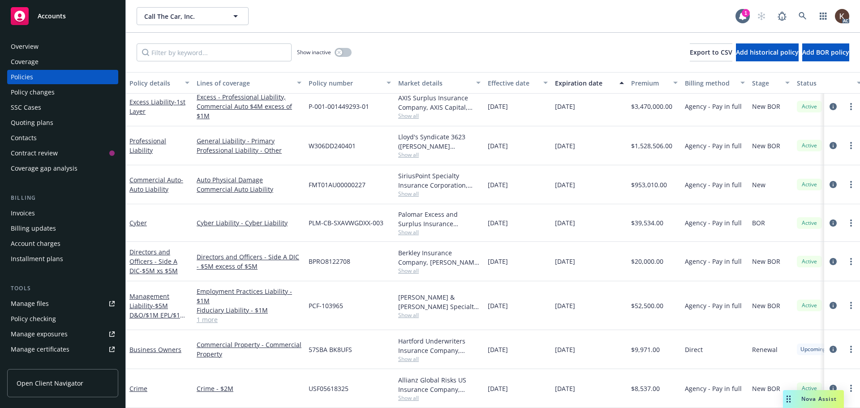
scroll to position [89, 137]
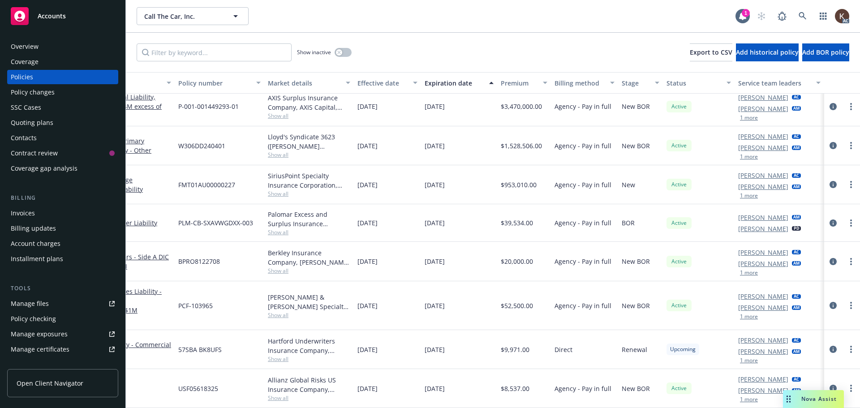
click at [749, 314] on button "1 more" at bounding box center [749, 316] width 18 height 5
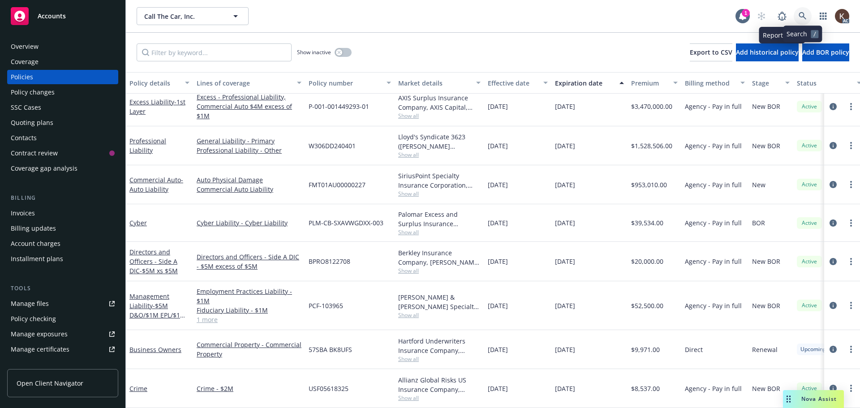
click at [799, 14] on link at bounding box center [803, 16] width 18 height 18
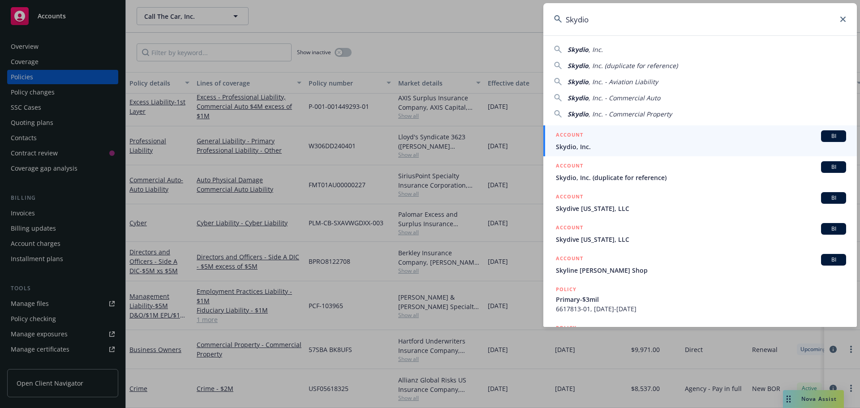
type input "Skydio"
click at [567, 147] on span "Skydio, Inc." at bounding box center [701, 146] width 290 height 9
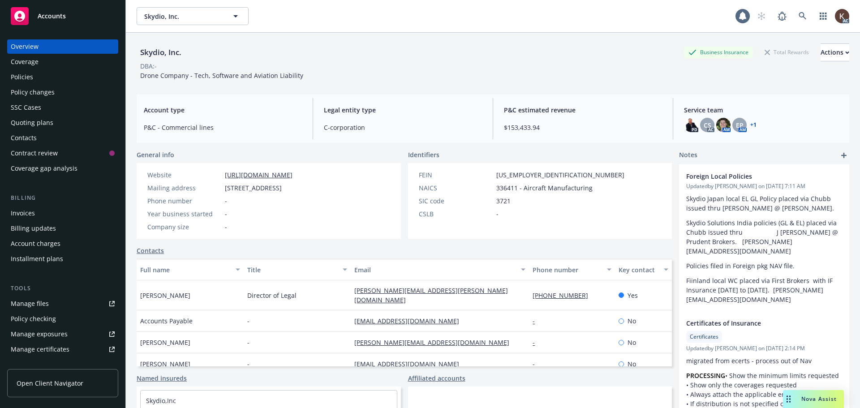
click at [47, 76] on div "Policies" at bounding box center [63, 77] width 104 height 14
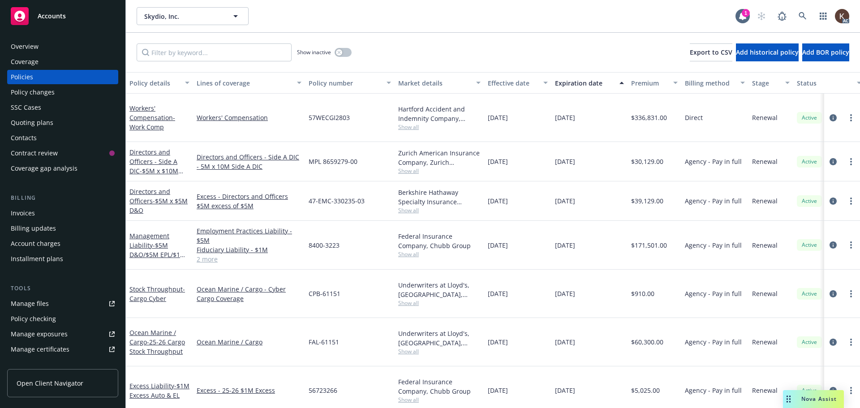
click at [211, 255] on link "2 more" at bounding box center [249, 259] width 105 height 9
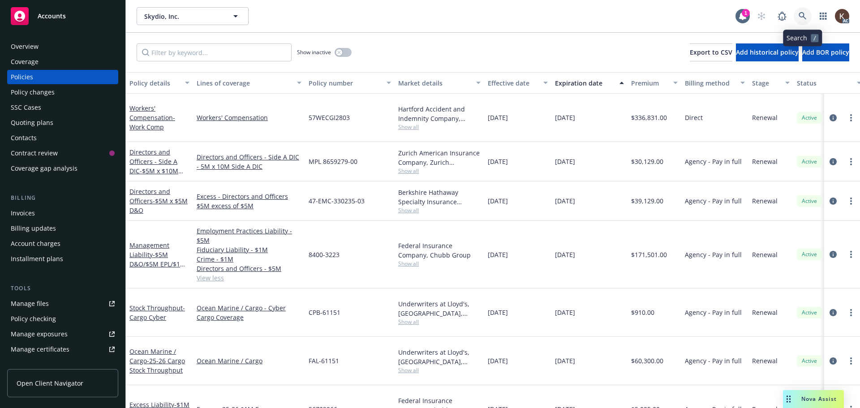
click at [802, 13] on icon at bounding box center [803, 16] width 8 height 8
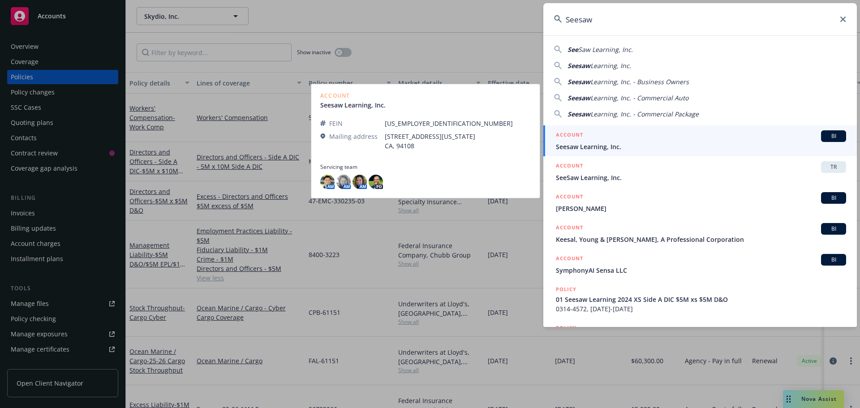
type input "Seesaw"
click at [606, 146] on span "Seesaw Learning, Inc." at bounding box center [701, 146] width 290 height 9
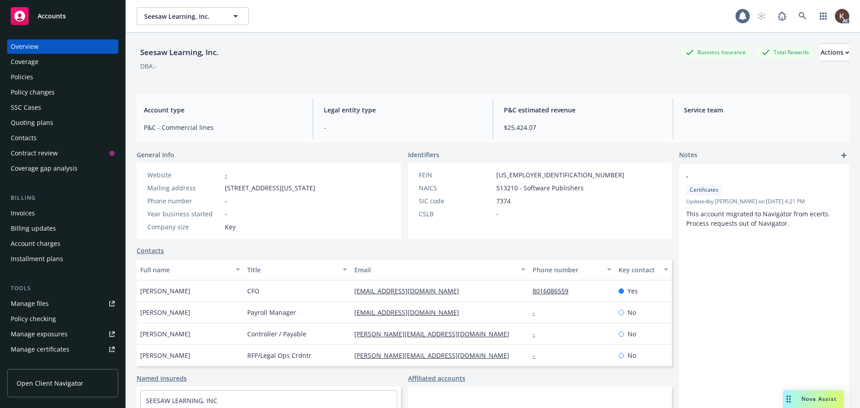
click at [60, 77] on div "Policies" at bounding box center [63, 77] width 104 height 14
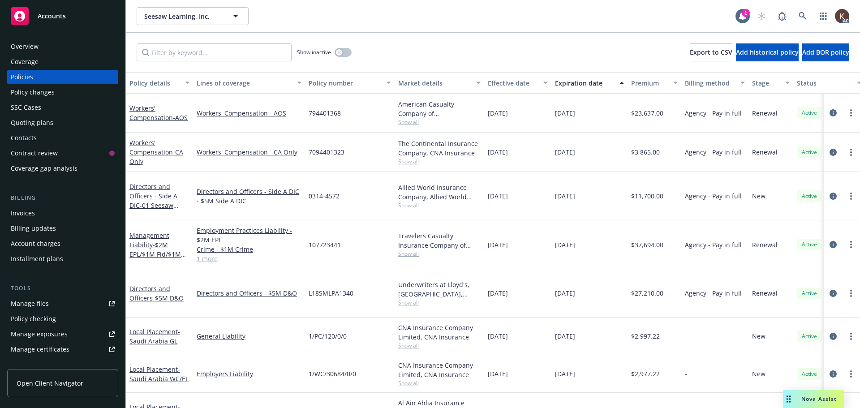
scroll to position [0, 137]
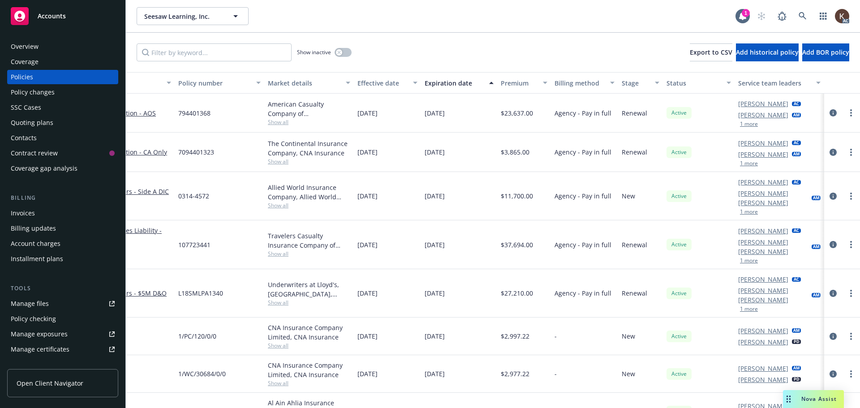
click at [745, 258] on button "1 more" at bounding box center [749, 260] width 18 height 5
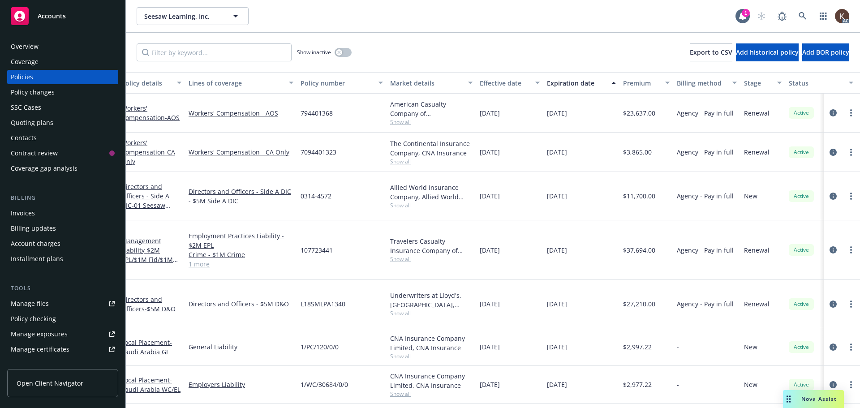
scroll to position [0, 0]
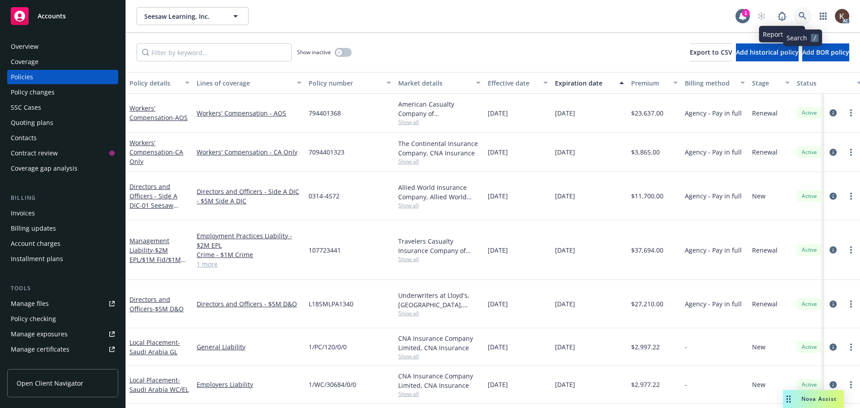
click at [798, 17] on link at bounding box center [803, 16] width 18 height 18
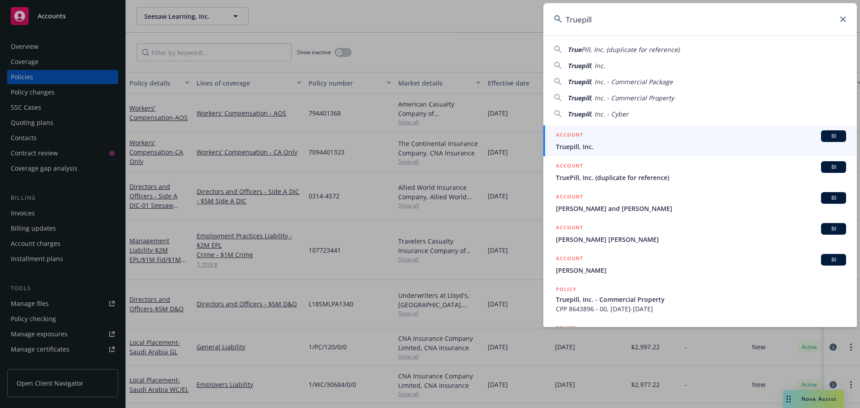
type input "Truepill"
click at [683, 144] on span "Truepill, Inc." at bounding box center [701, 146] width 290 height 9
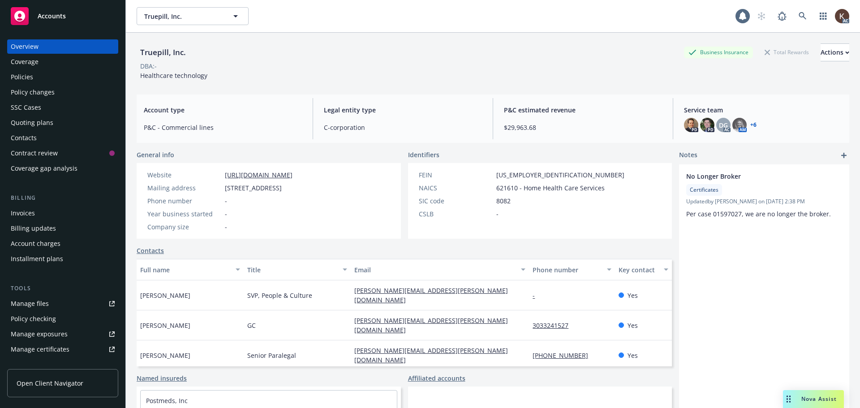
click at [39, 78] on div "Policies" at bounding box center [63, 77] width 104 height 14
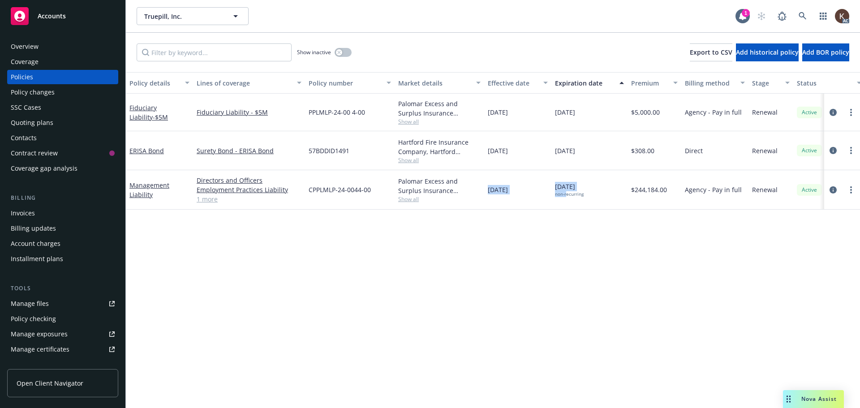
drag, startPoint x: 485, startPoint y: 401, endPoint x: 567, endPoint y: 401, distance: 82.0
click at [567, 401] on div "Policy details Lines of coverage Policy number Market details Effective date Ex…" at bounding box center [493, 240] width 734 height 336
click at [588, 328] on div "Policy details Lines of coverage Policy number Market details Effective date Ex…" at bounding box center [493, 240] width 734 height 336
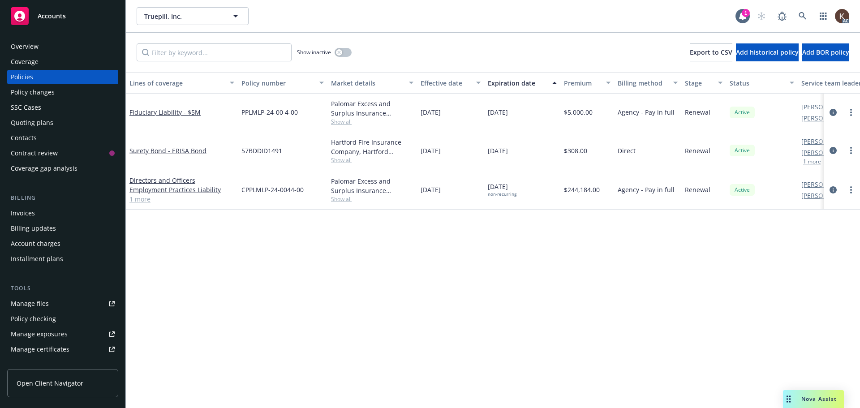
scroll to position [0, 130]
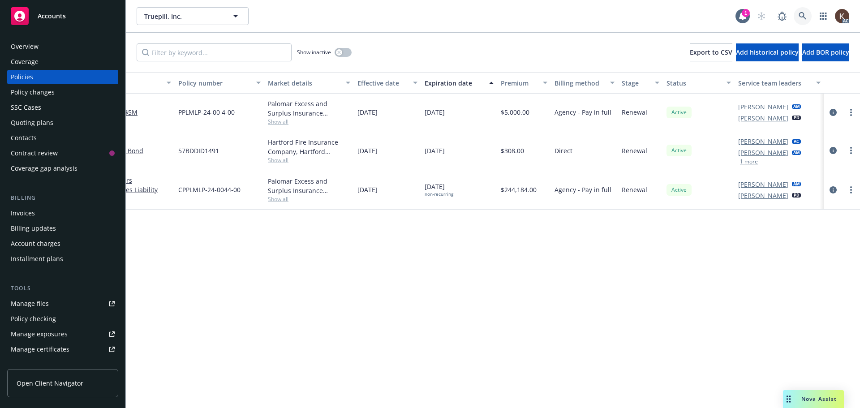
click at [801, 17] on icon at bounding box center [803, 16] width 8 height 8
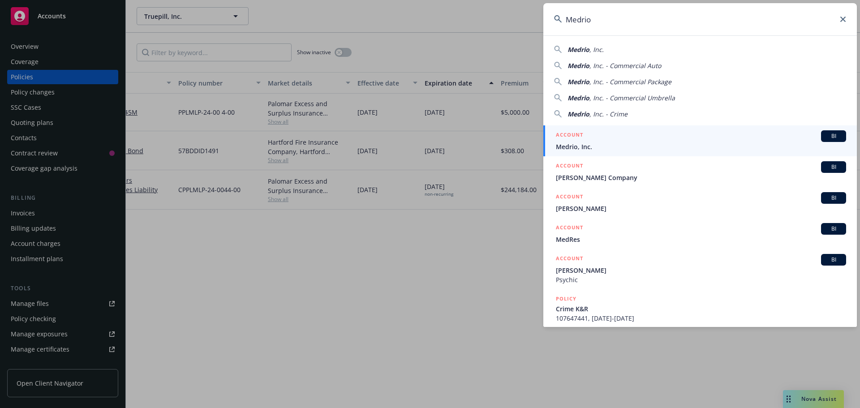
type input "Medrio"
click at [597, 138] on div "ACCOUNT BI" at bounding box center [701, 136] width 290 height 12
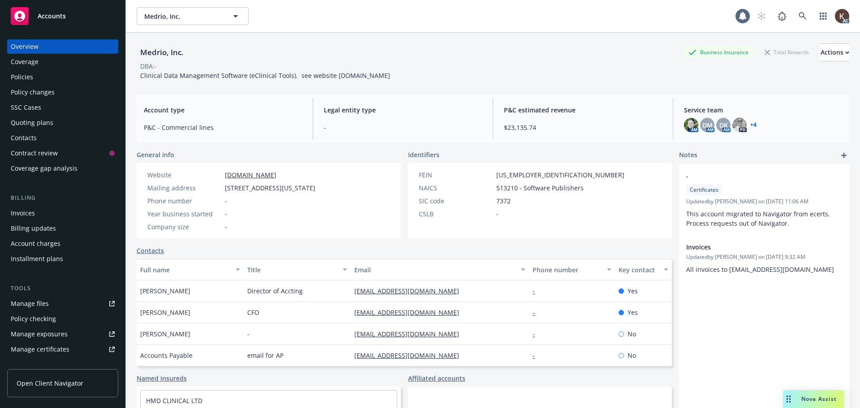
click at [19, 76] on div "Policies" at bounding box center [22, 77] width 22 height 14
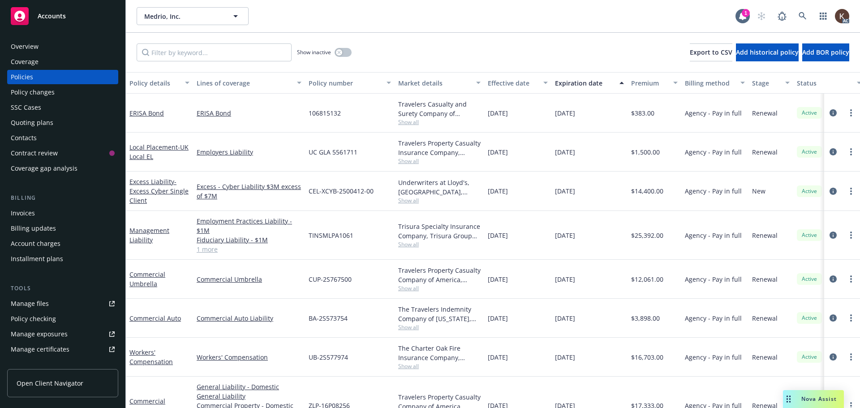
scroll to position [0, 137]
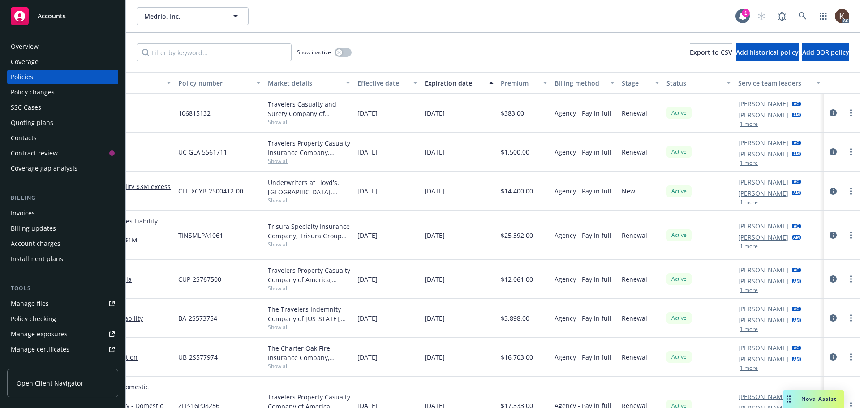
click at [740, 248] on button "1 more" at bounding box center [749, 246] width 18 height 5
click at [806, 10] on link at bounding box center [803, 16] width 18 height 18
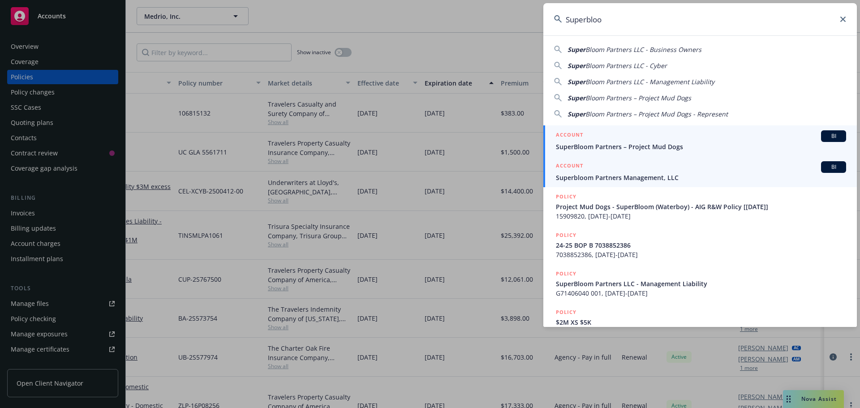
type input "Superbloo"
click at [591, 176] on span "Superbloom Partners Management, LLC" at bounding box center [701, 177] width 290 height 9
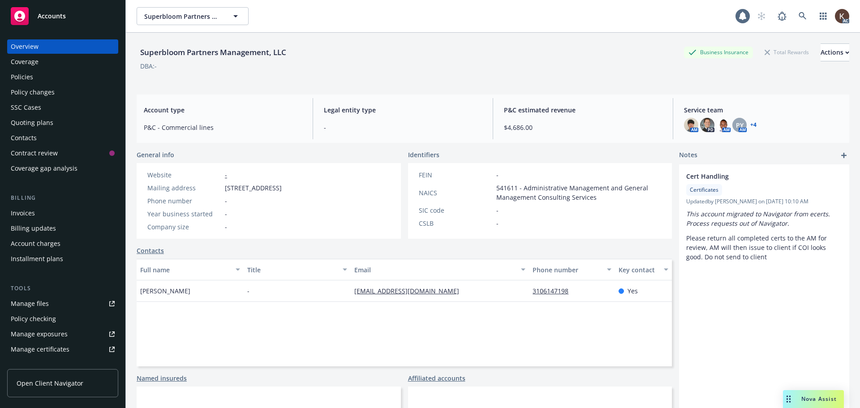
click at [47, 81] on div "Policies" at bounding box center [63, 77] width 104 height 14
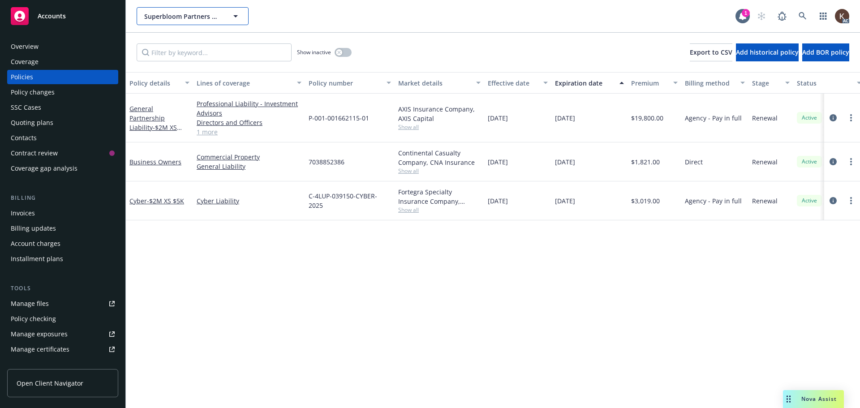
click at [215, 16] on span "Superbloom Partners Management, LLC" at bounding box center [183, 16] width 78 height 9
click at [348, 31] on div "No results 1 AC" at bounding box center [493, 16] width 734 height 32
click at [172, 112] on link "General Partnership Liability - $2M XS $100K" at bounding box center [153, 122] width 47 height 37
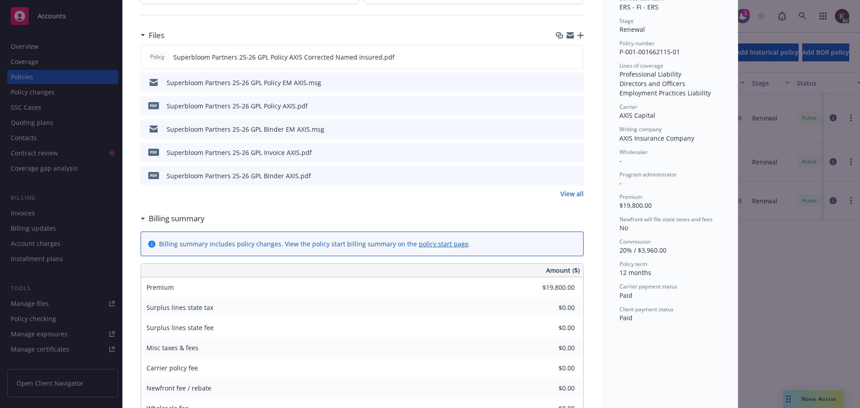
scroll to position [45, 0]
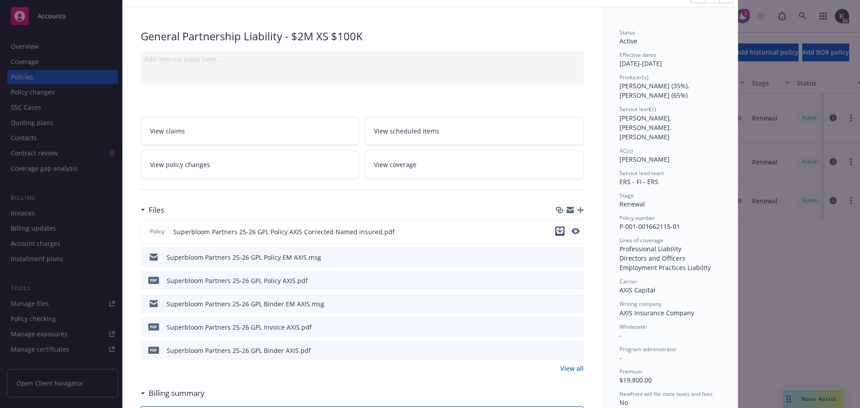
click at [559, 230] on icon "download file" at bounding box center [560, 231] width 7 height 7
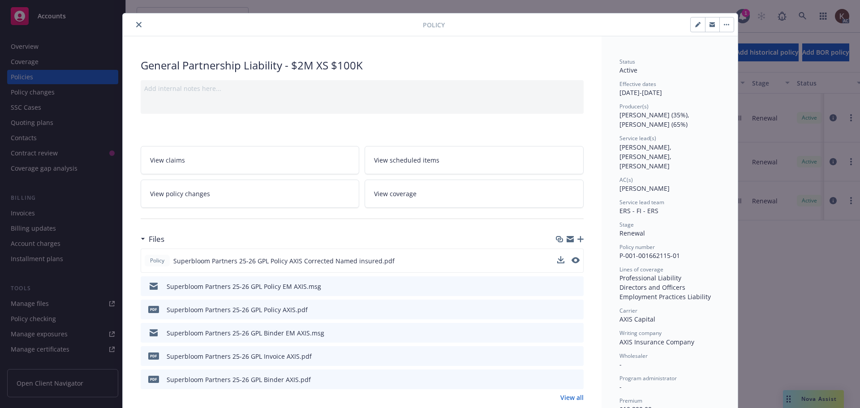
scroll to position [0, 0]
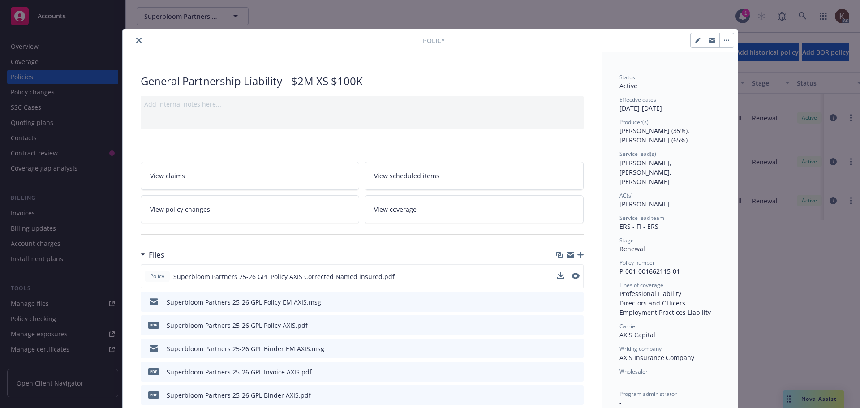
click at [134, 43] on button "close" at bounding box center [139, 40] width 11 height 11
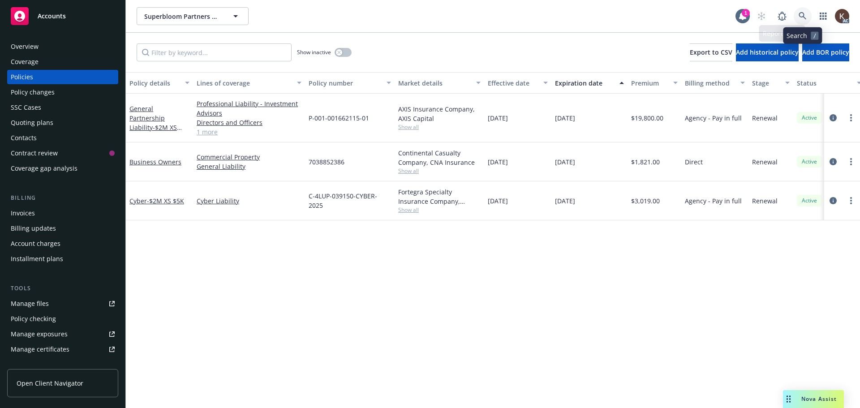
click at [807, 14] on link at bounding box center [803, 16] width 18 height 18
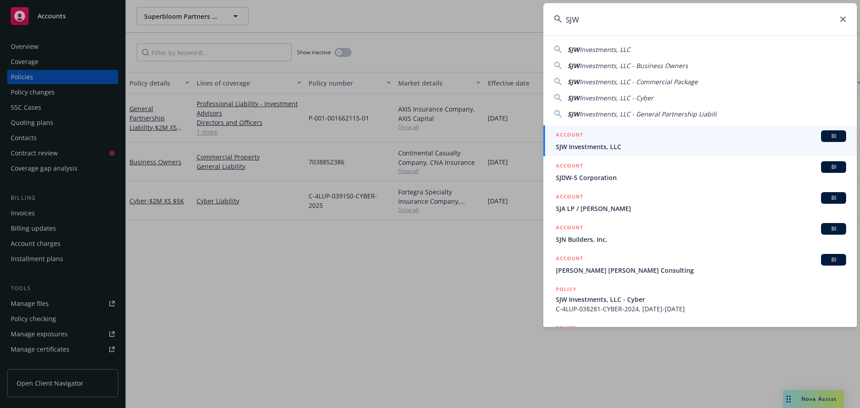
type input "SJW"
click at [642, 134] on div "ACCOUNT BI" at bounding box center [701, 136] width 290 height 12
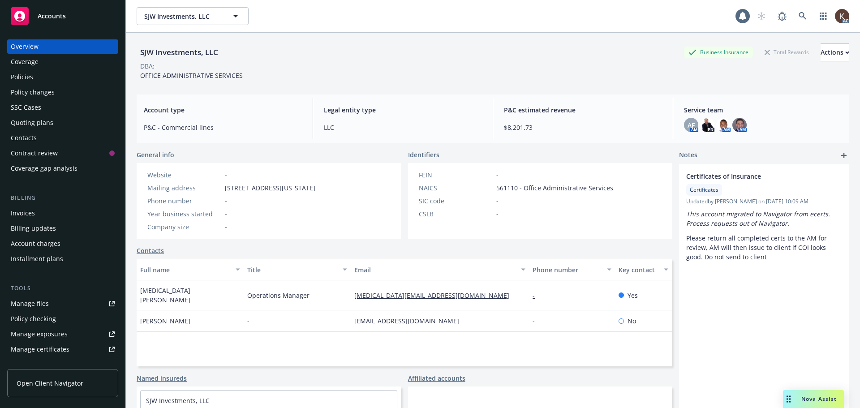
click at [39, 75] on div "Policies" at bounding box center [63, 77] width 104 height 14
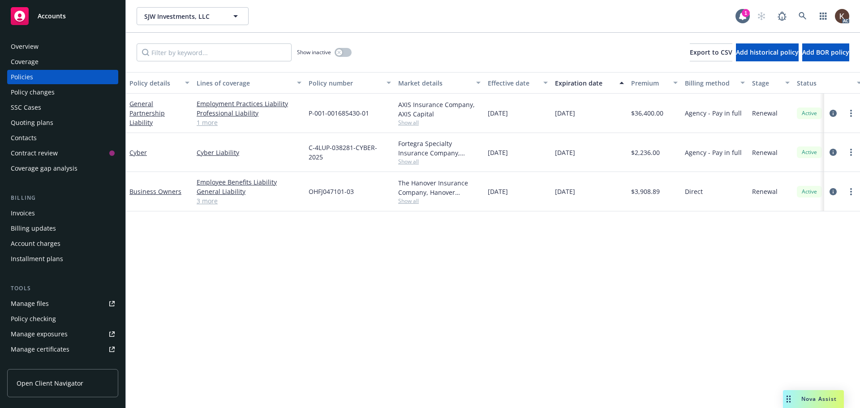
scroll to position [0, 130]
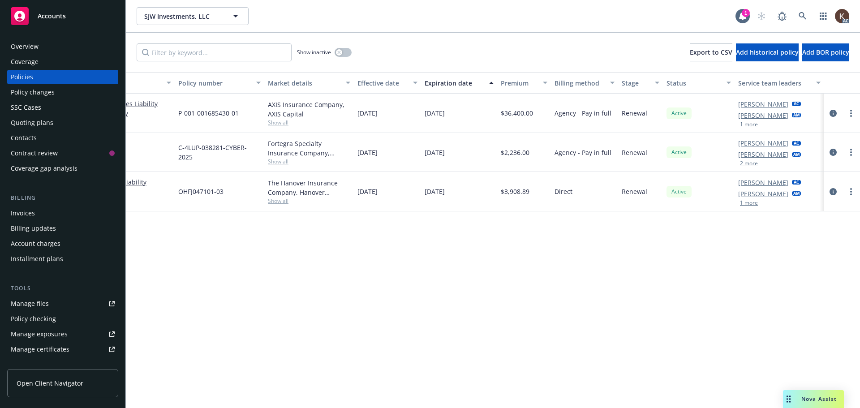
click at [751, 127] on button "1 more" at bounding box center [749, 124] width 18 height 5
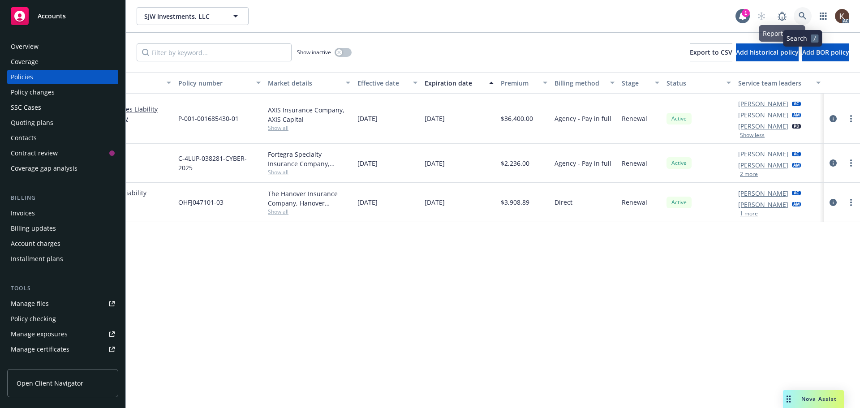
click at [802, 17] on icon at bounding box center [803, 16] width 8 height 8
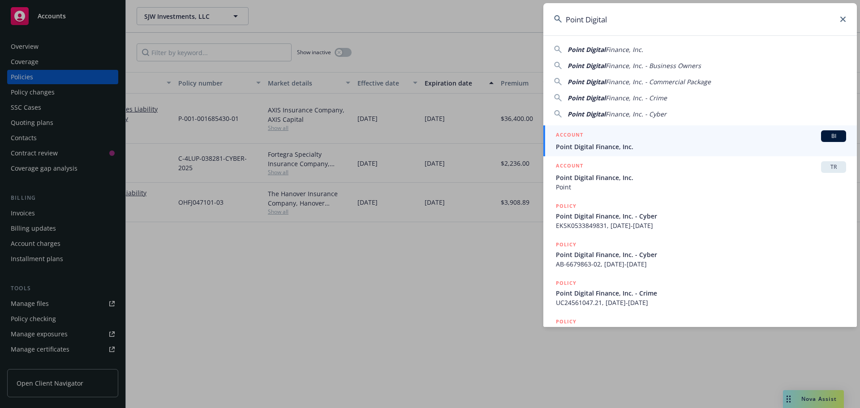
type input "Point Digital"
click at [583, 139] on h5 "ACCOUNT" at bounding box center [569, 135] width 27 height 11
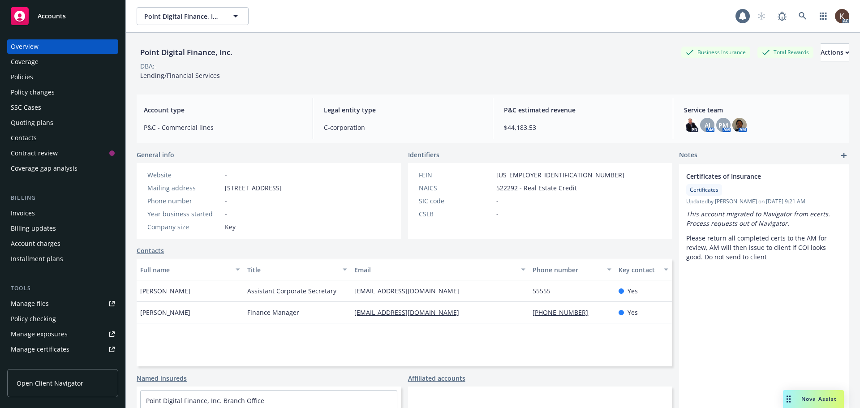
click at [20, 78] on div "Policies" at bounding box center [22, 77] width 22 height 14
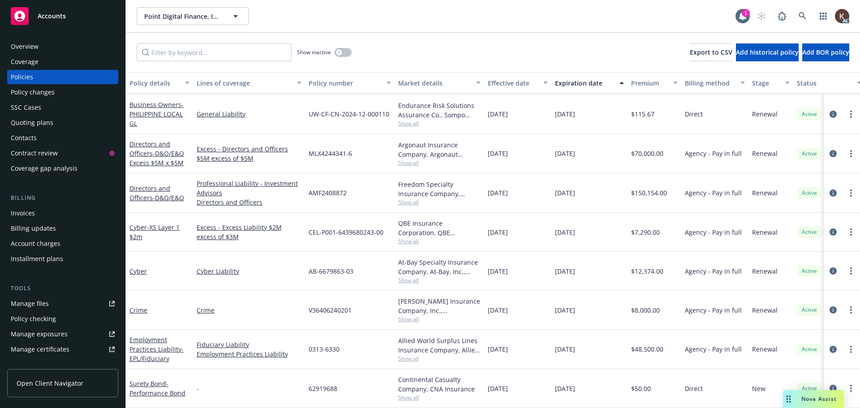
scroll to position [153, 137]
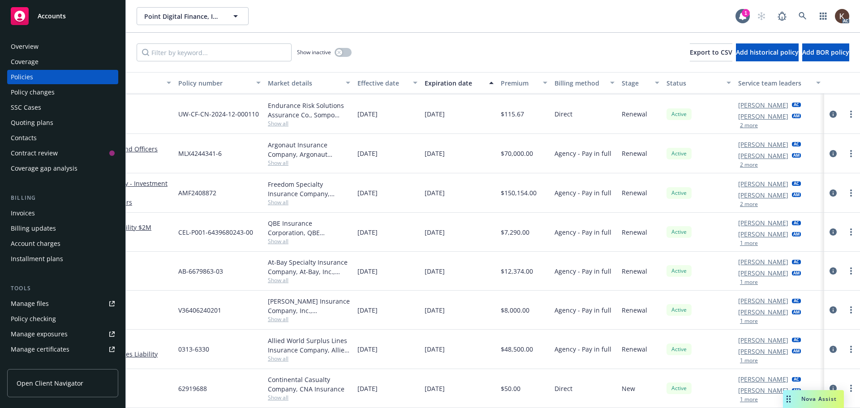
click at [739, 281] on div "[PERSON_NAME] AC [PERSON_NAME] AM 1 more" at bounding box center [780, 271] width 90 height 39
click at [740, 280] on button "1 more" at bounding box center [749, 282] width 18 height 5
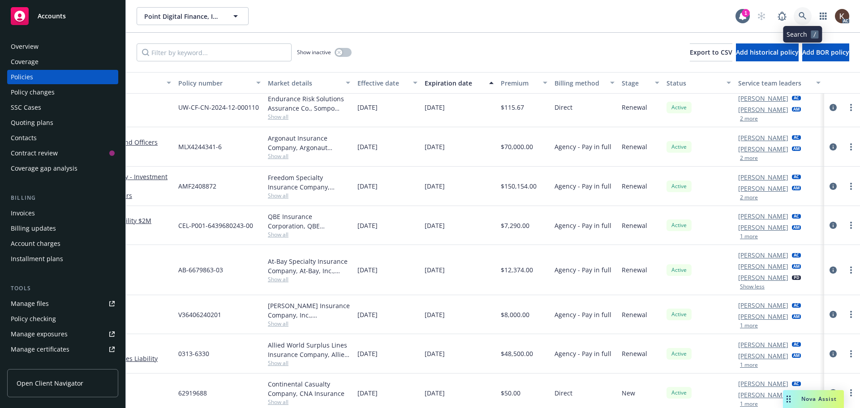
click at [799, 17] on link at bounding box center [803, 16] width 18 height 18
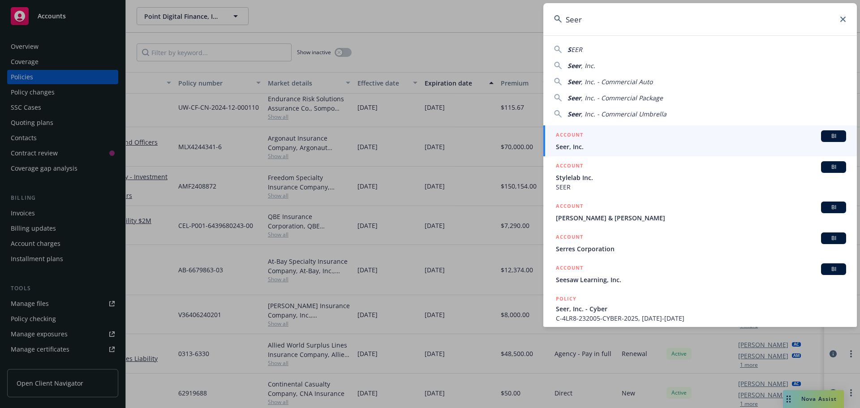
type input "Seer"
click at [635, 147] on span "Seer, Inc." at bounding box center [701, 146] width 290 height 9
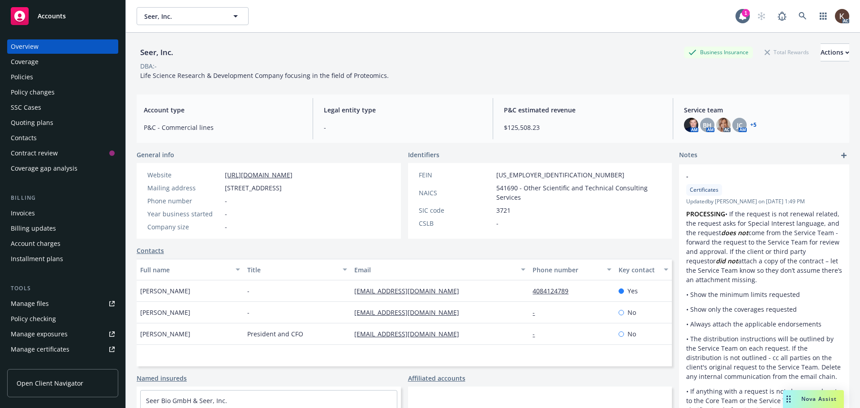
click at [27, 77] on div "Policies" at bounding box center [22, 77] width 22 height 14
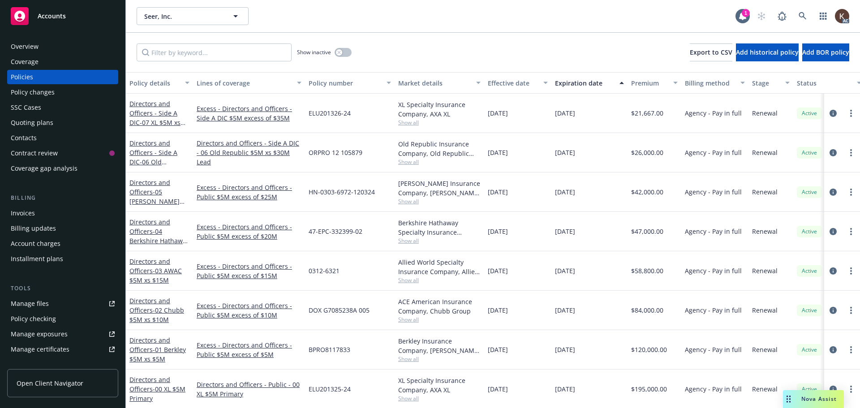
scroll to position [0, 137]
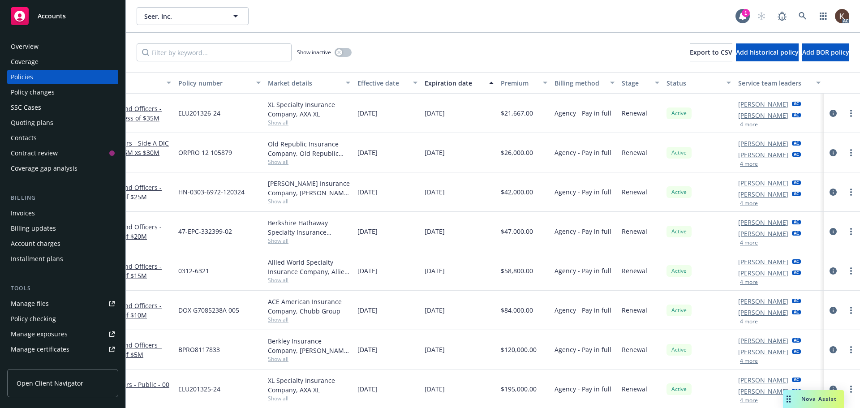
click at [751, 161] on button "4 more" at bounding box center [749, 163] width 18 height 5
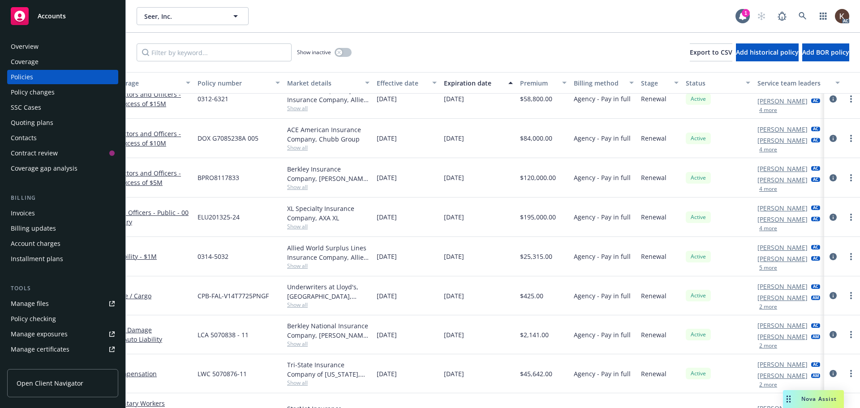
scroll to position [161, 137]
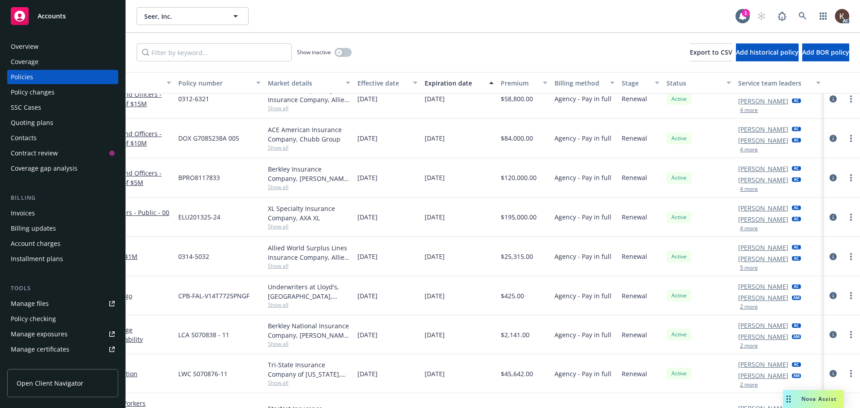
click at [751, 268] on button "5 more" at bounding box center [749, 267] width 18 height 5
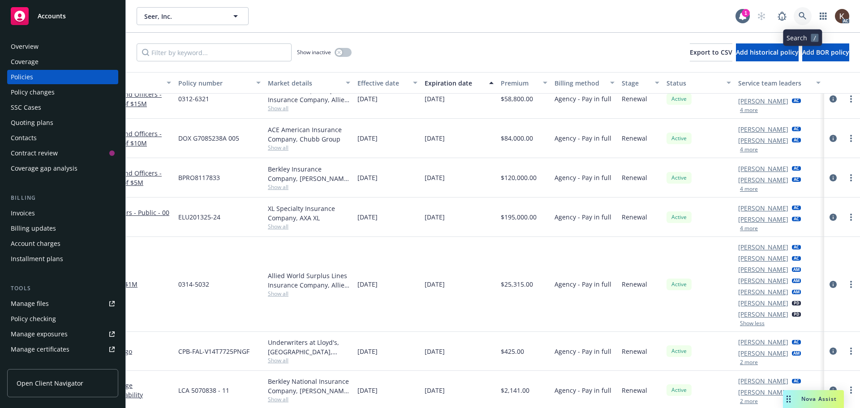
click at [809, 15] on link at bounding box center [803, 16] width 18 height 18
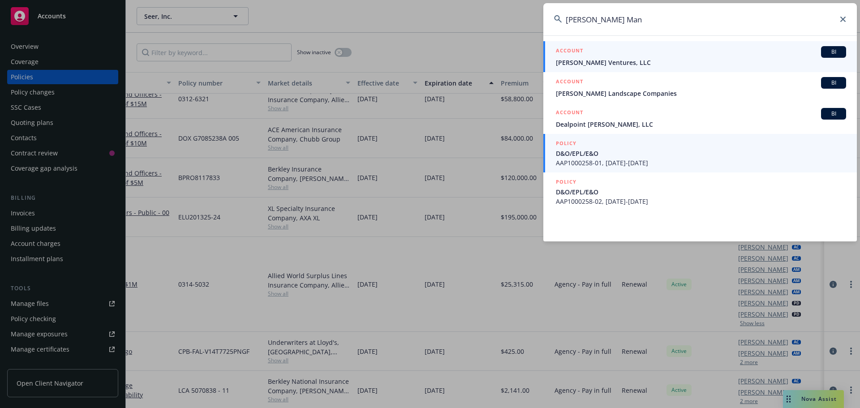
type input "[PERSON_NAME] Man"
click at [622, 56] on div "ACCOUNT BI" at bounding box center [701, 52] width 290 height 12
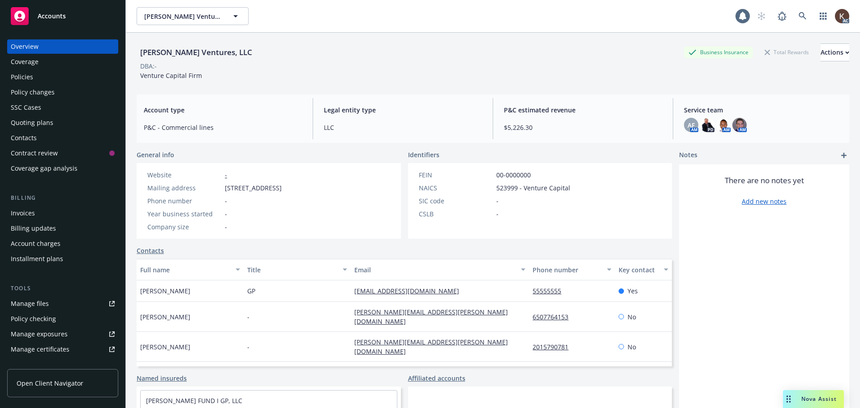
click at [12, 77] on div "Policies" at bounding box center [22, 77] width 22 height 14
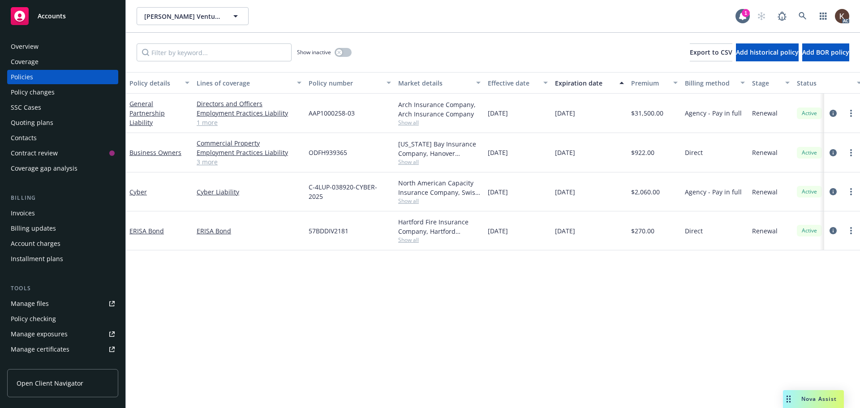
scroll to position [0, 130]
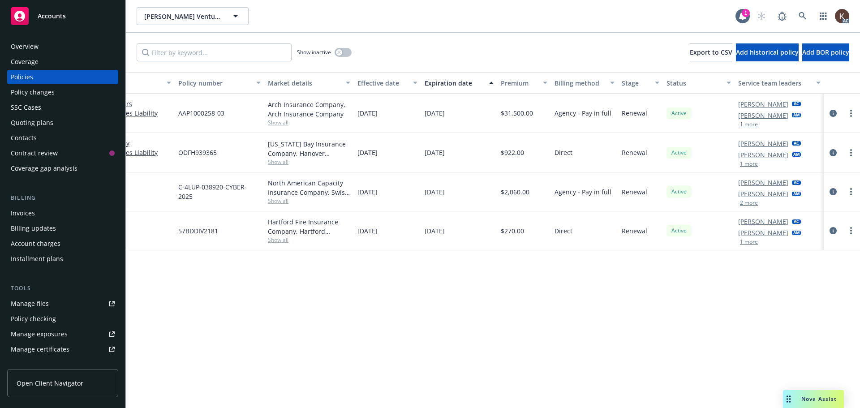
click at [758, 125] on div "1 more" at bounding box center [769, 124] width 63 height 5
click at [760, 124] on div "1 more" at bounding box center [769, 124] width 63 height 5
click at [751, 124] on button "1 more" at bounding box center [749, 124] width 18 height 5
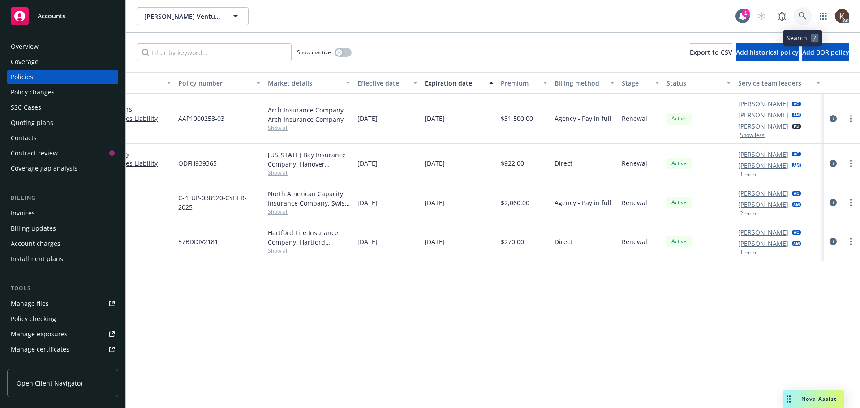
click at [801, 19] on icon at bounding box center [803, 16] width 8 height 8
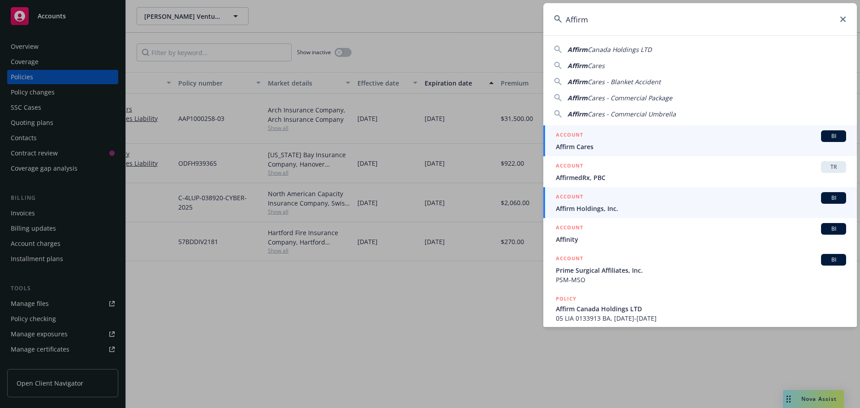
type input "Affirm"
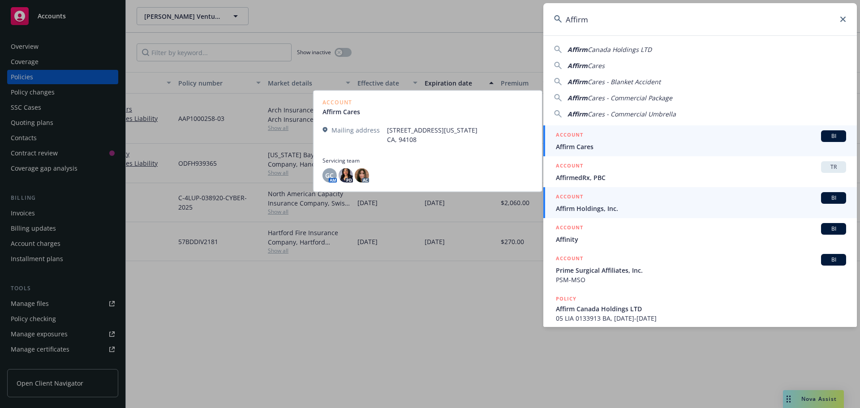
click at [611, 200] on div "ACCOUNT BI" at bounding box center [701, 198] width 290 height 12
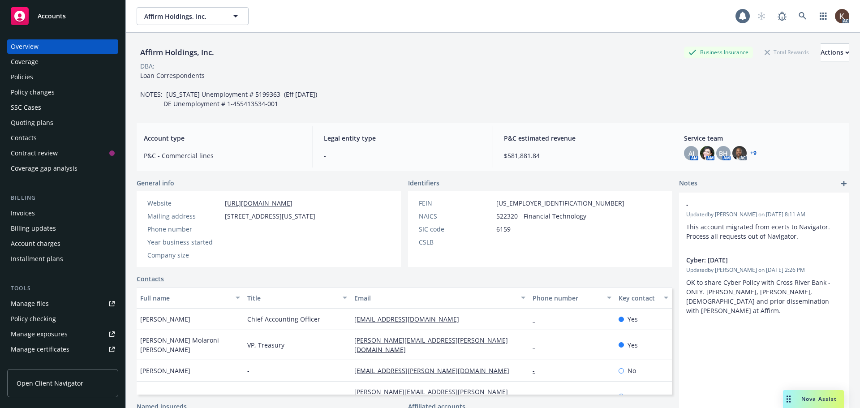
click at [26, 80] on div "Policies" at bounding box center [22, 77] width 22 height 14
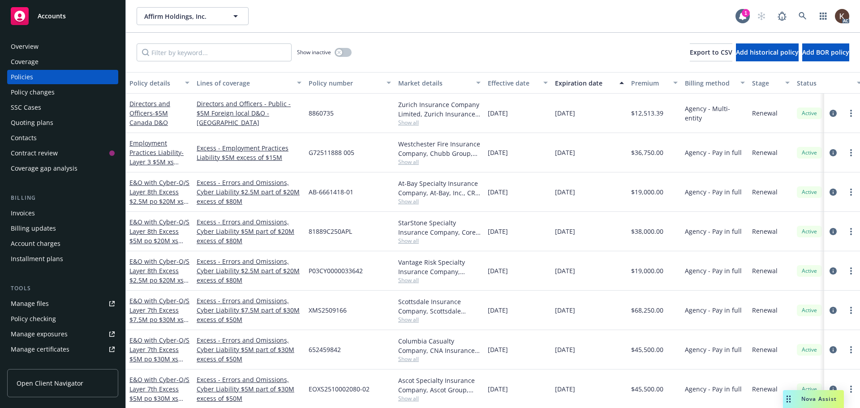
scroll to position [0, 137]
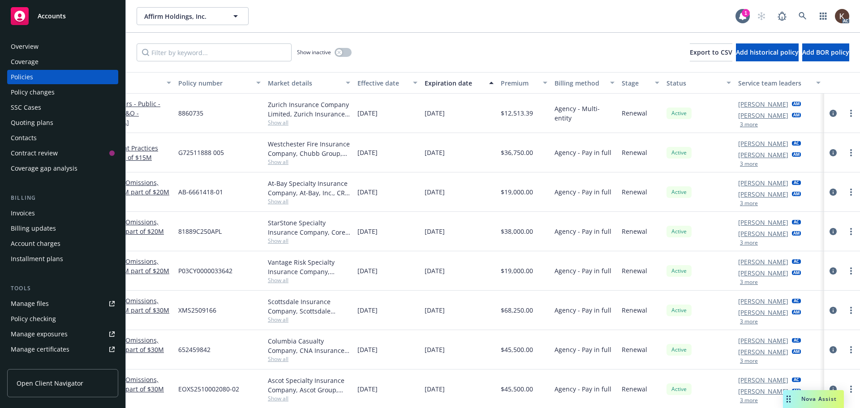
click at [740, 203] on button "3 more" at bounding box center [749, 203] width 18 height 5
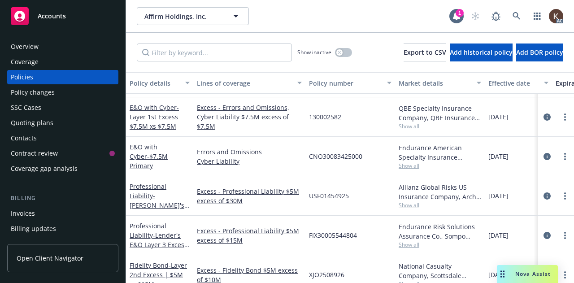
scroll to position [2509, 0]
click at [512, 18] on icon at bounding box center [516, 16] width 8 height 8
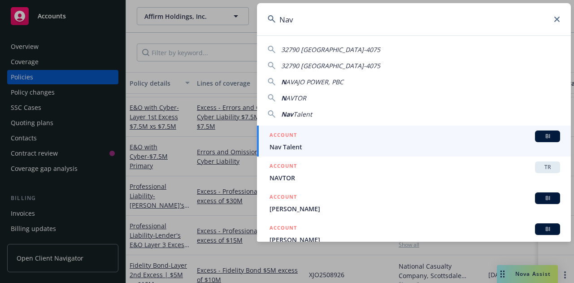
type input "Nav"
